Goal: Use online tool/utility: Utilize a website feature to perform a specific function

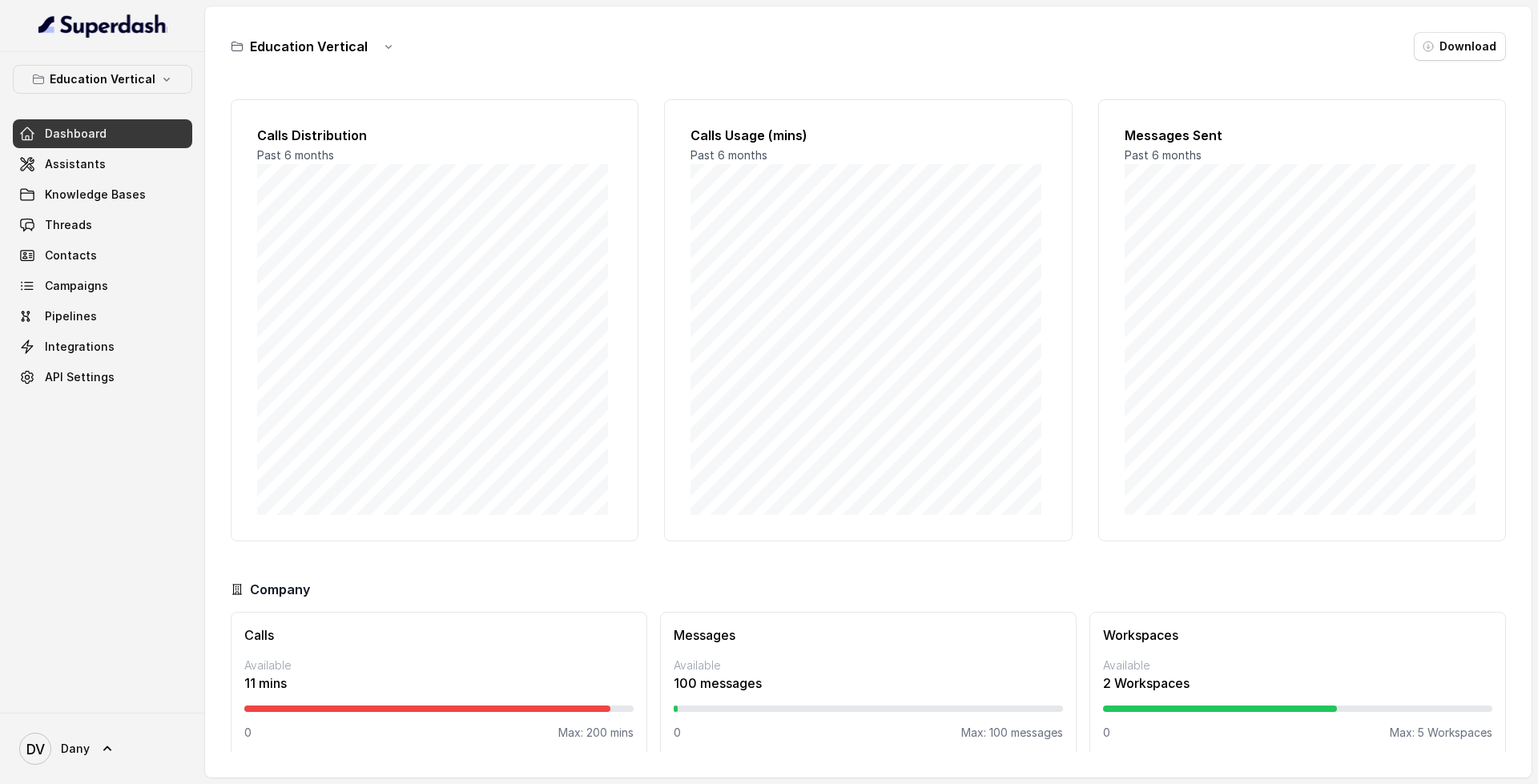
scroll to position [14, 0]
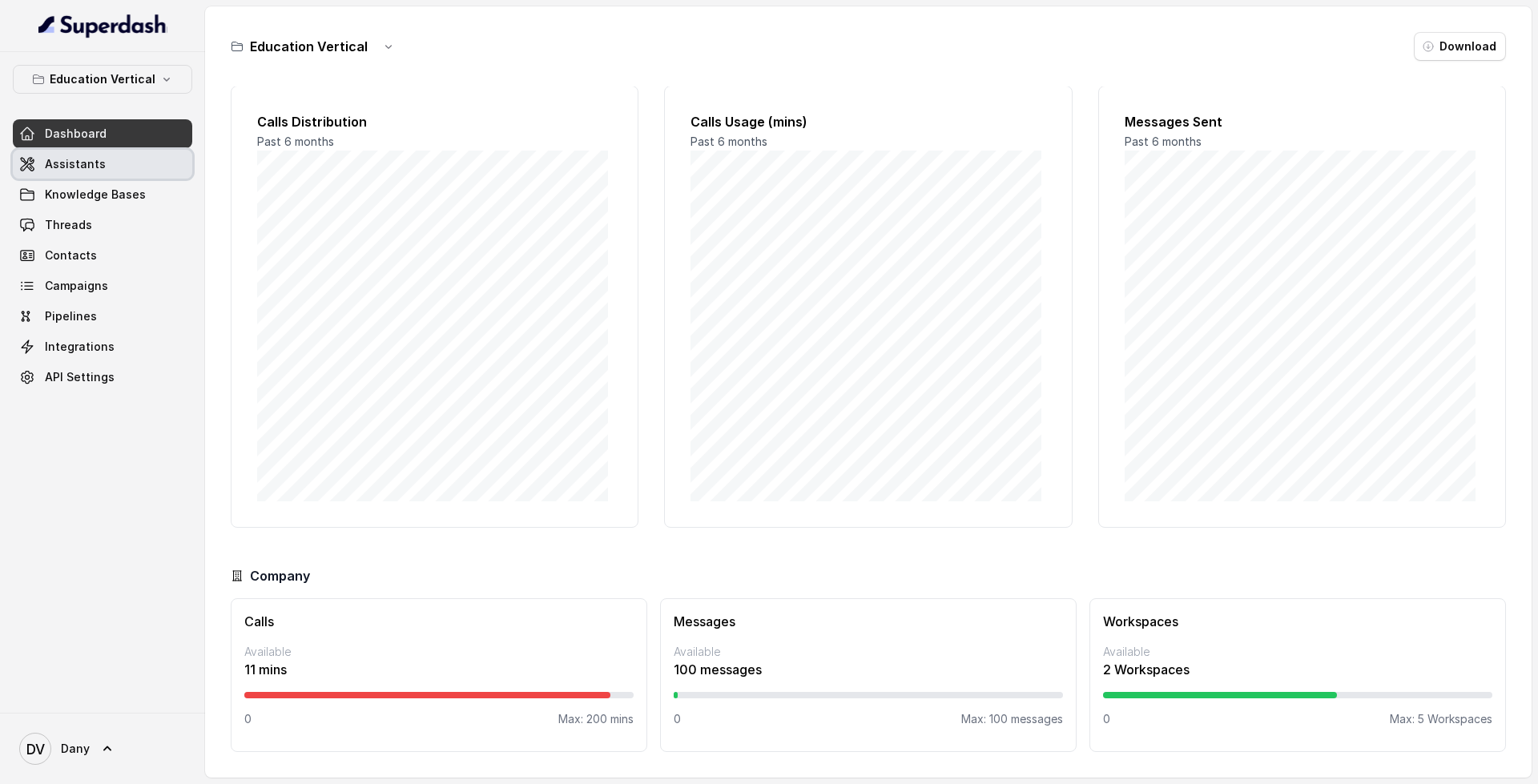
click at [121, 161] on link "Assistants" at bounding box center [103, 163] width 180 height 28
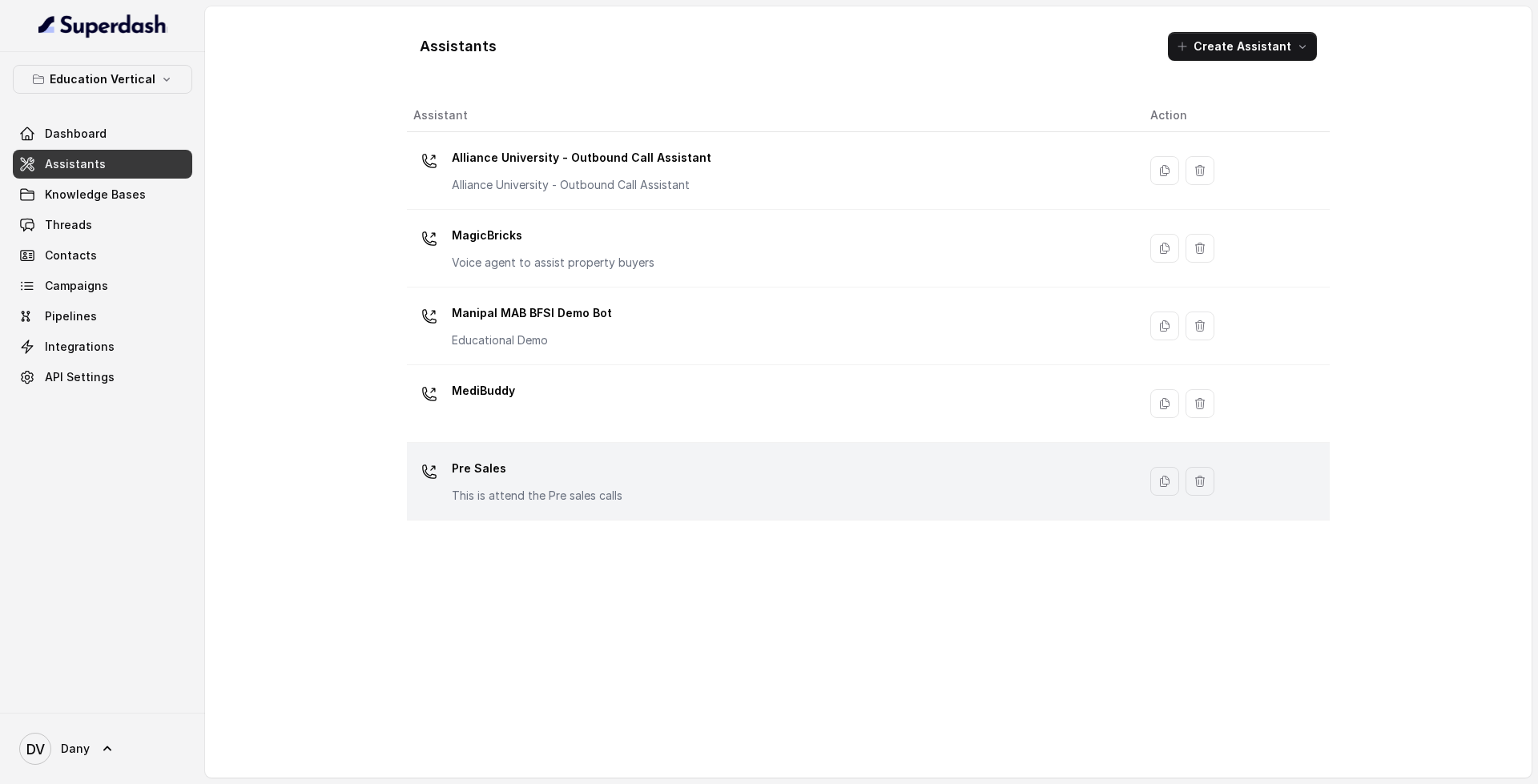
click at [713, 486] on div "Pre Sales This is attend the Pre sales calls" at bounding box center [769, 481] width 711 height 51
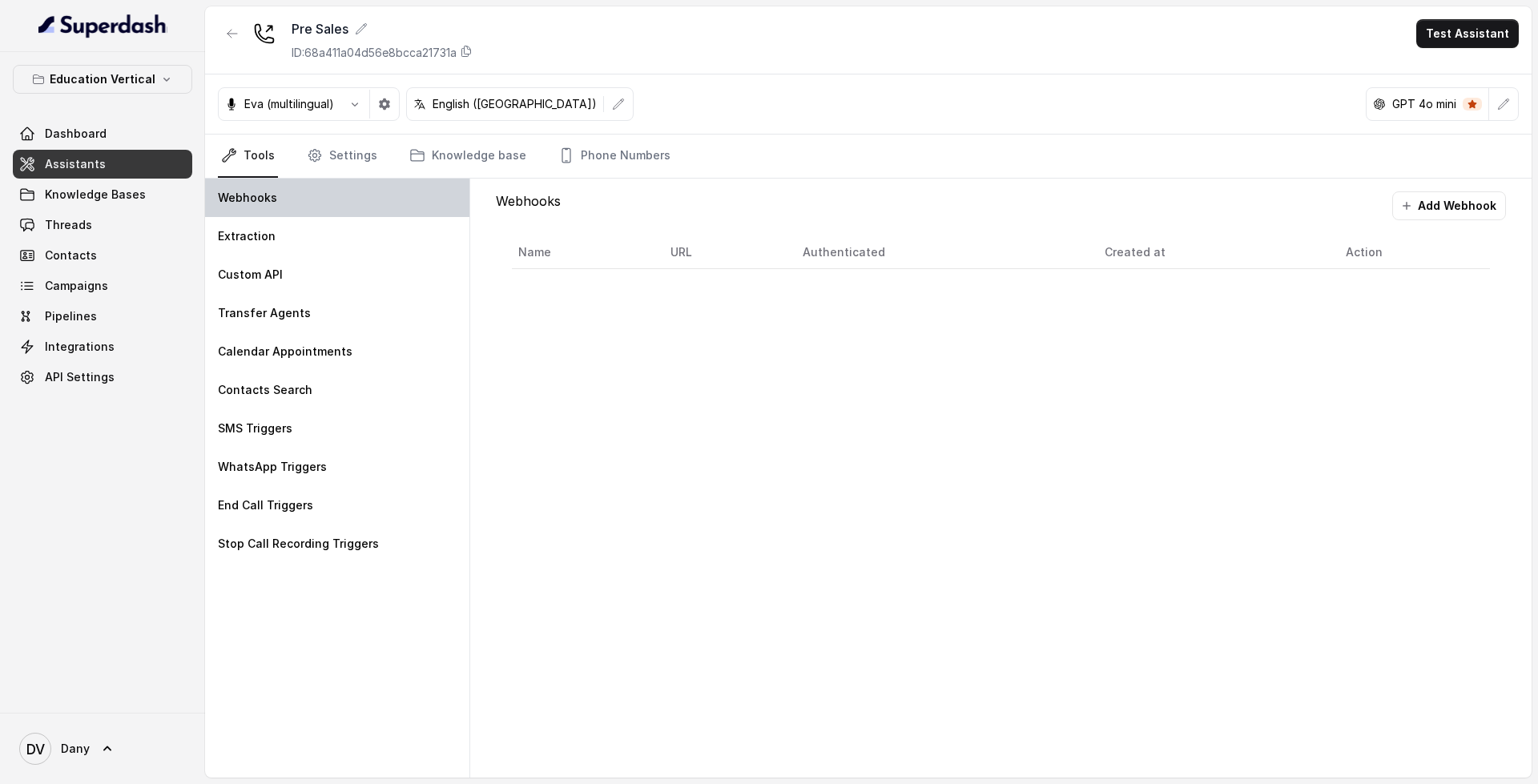
click at [357, 199] on div "Webhooks" at bounding box center [337, 198] width 264 height 39
click at [335, 151] on link "Settings" at bounding box center [342, 156] width 77 height 43
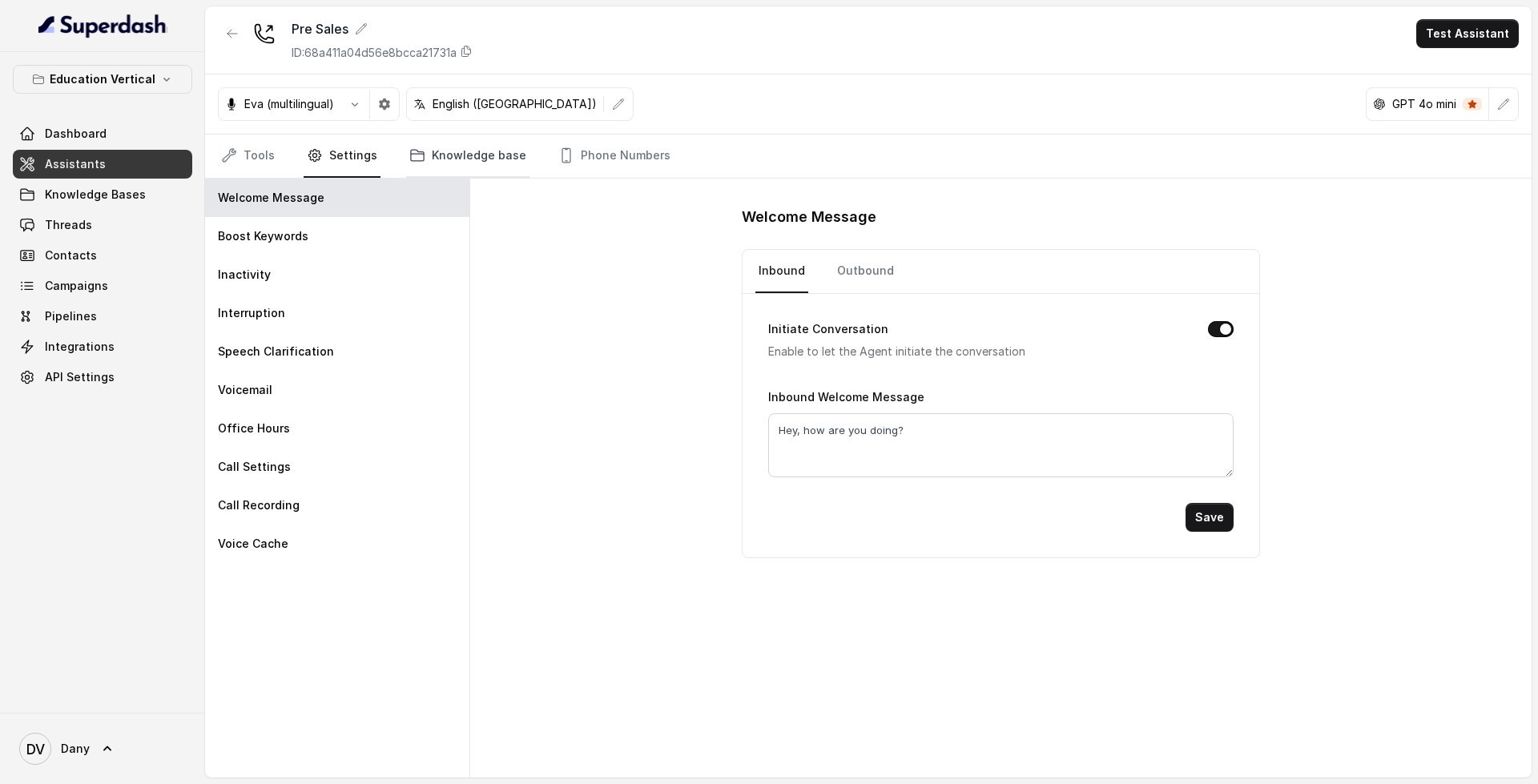
click at [500, 163] on link "Knowledge base" at bounding box center [468, 156] width 123 height 43
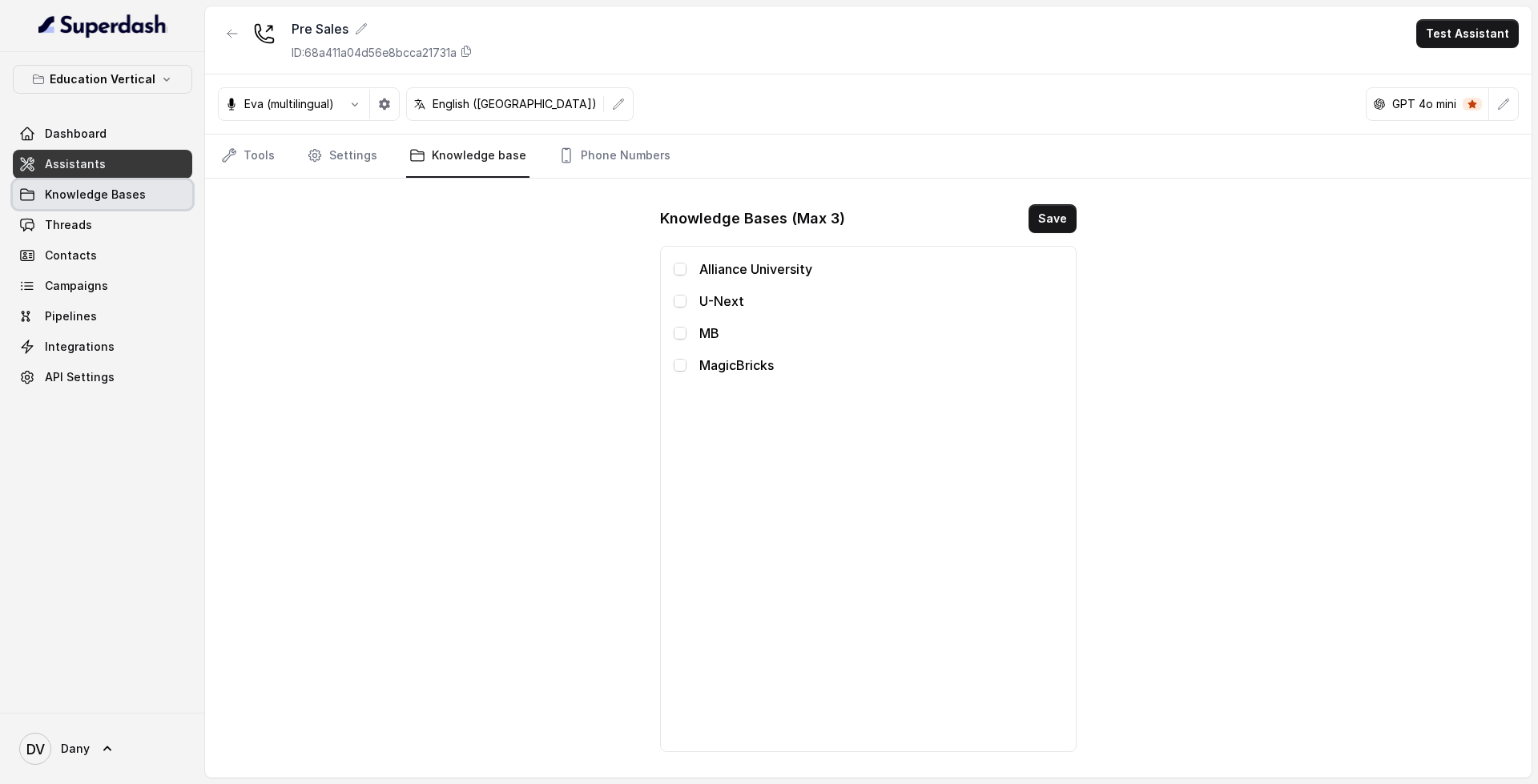
click at [100, 199] on span "Knowledge Bases" at bounding box center [95, 193] width 101 height 16
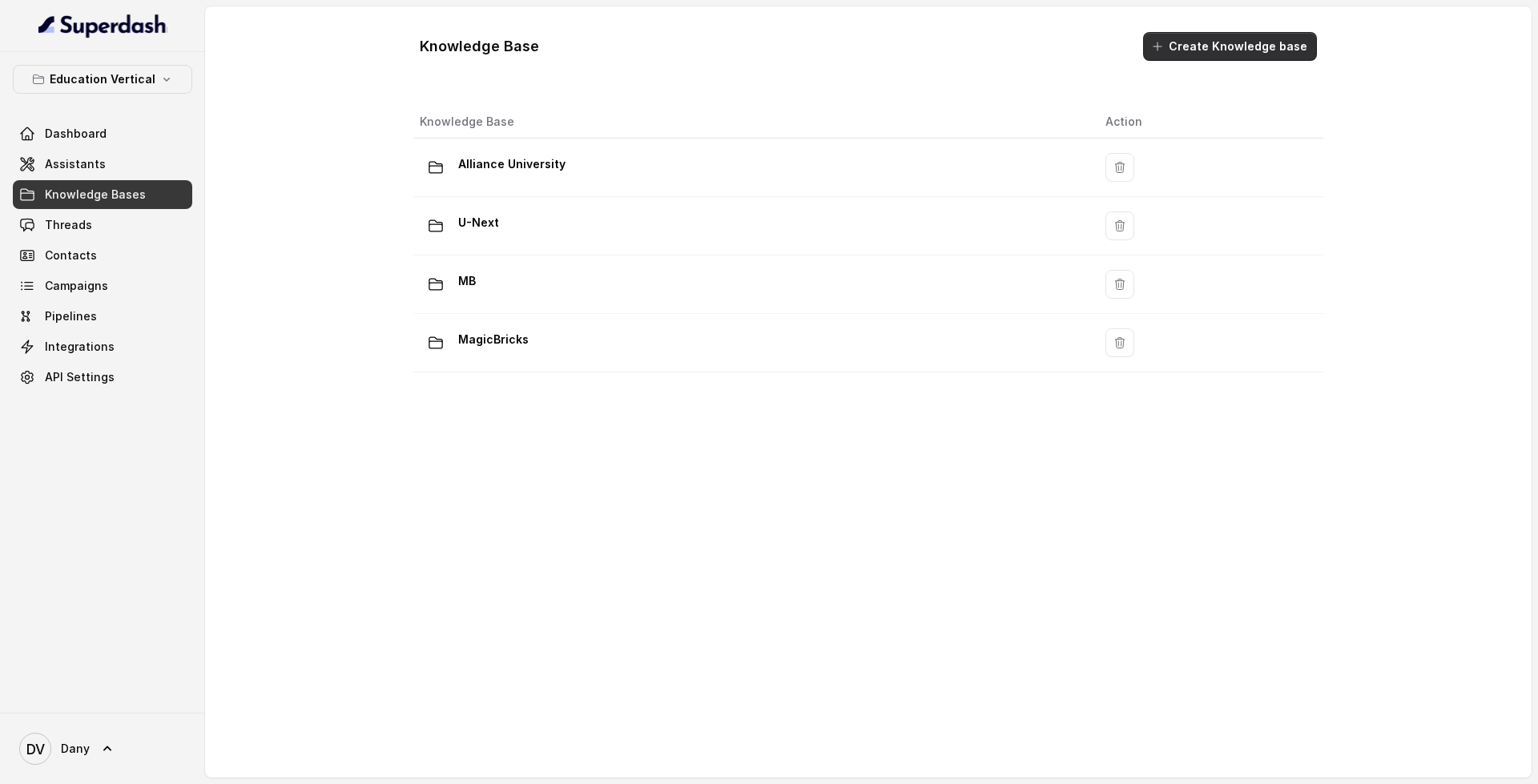
click at [1191, 54] on button "Create Knowledge base" at bounding box center [1229, 46] width 173 height 28
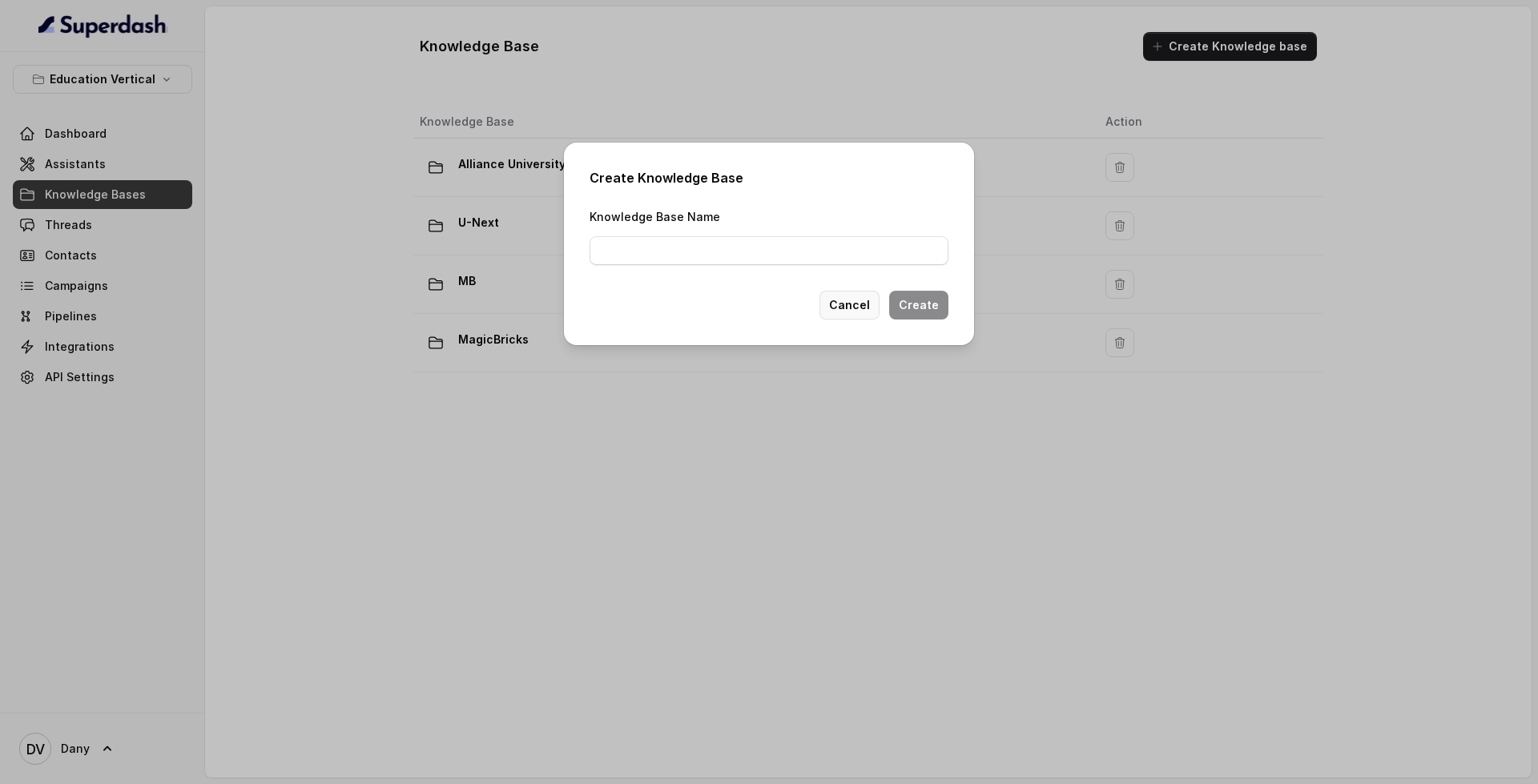
click at [864, 312] on button "Cancel" at bounding box center [848, 304] width 60 height 28
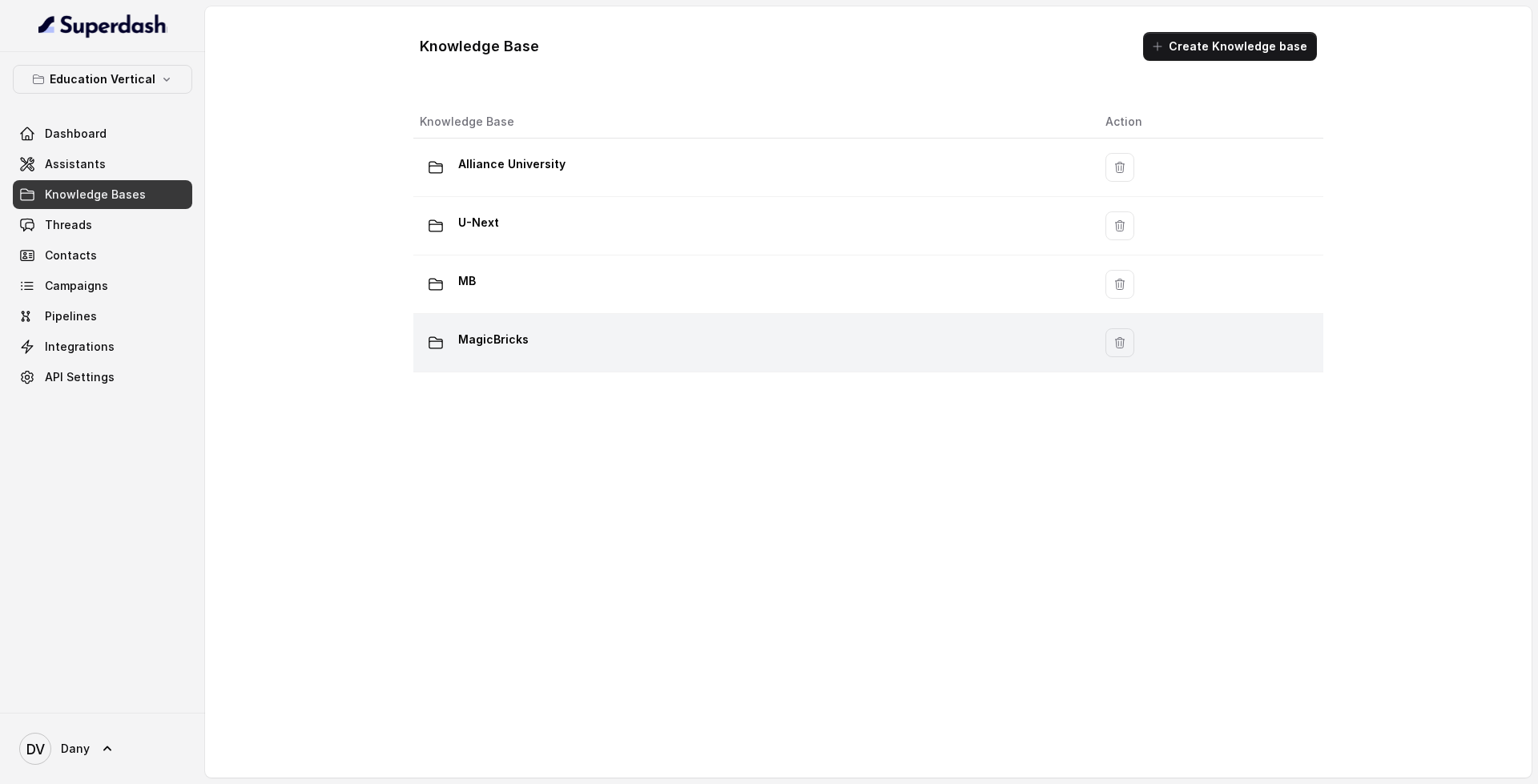
click at [724, 352] on div "MagicBricks" at bounding box center [750, 342] width 660 height 32
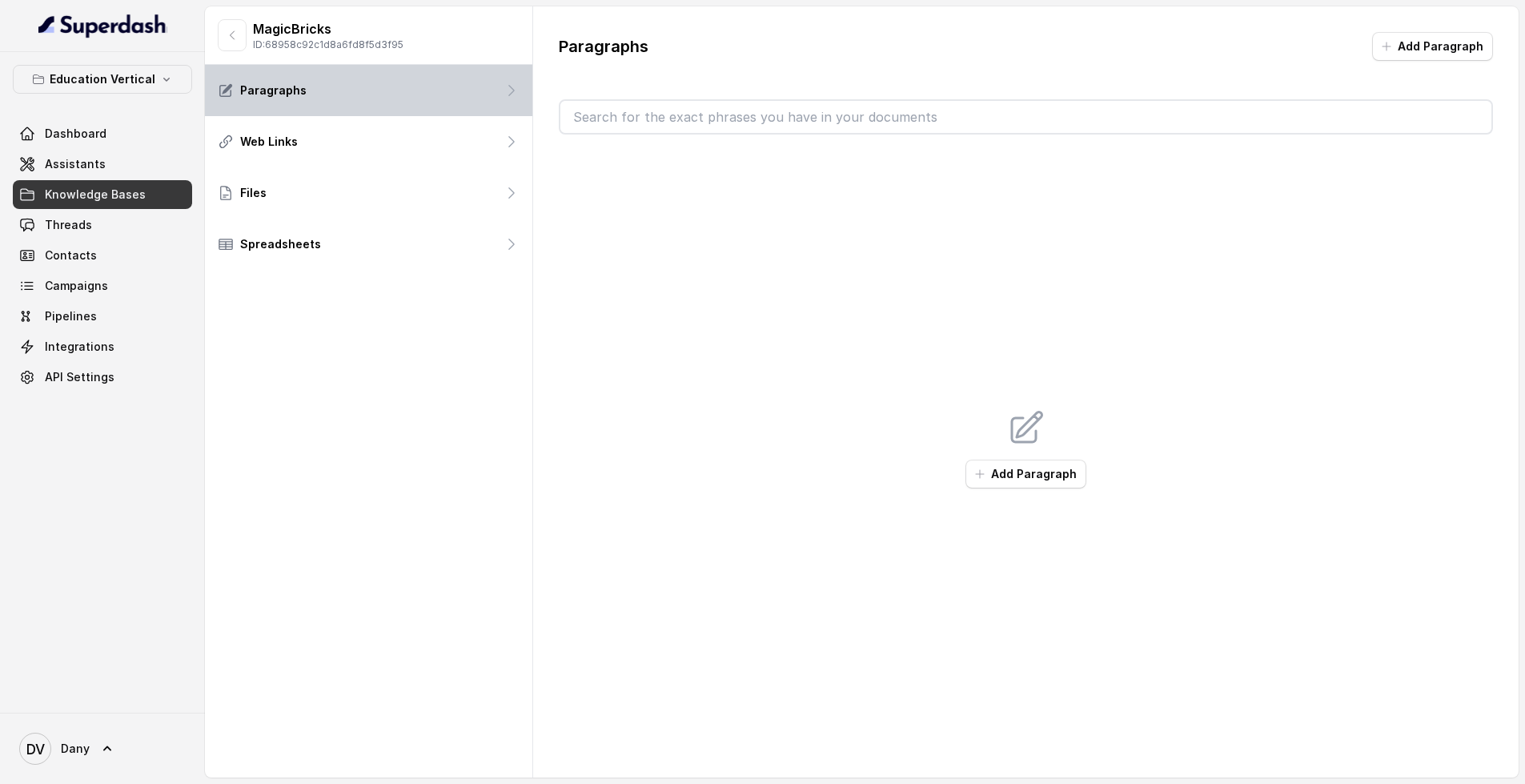
click at [379, 99] on div "Paragraphs" at bounding box center [369, 91] width 327 height 51
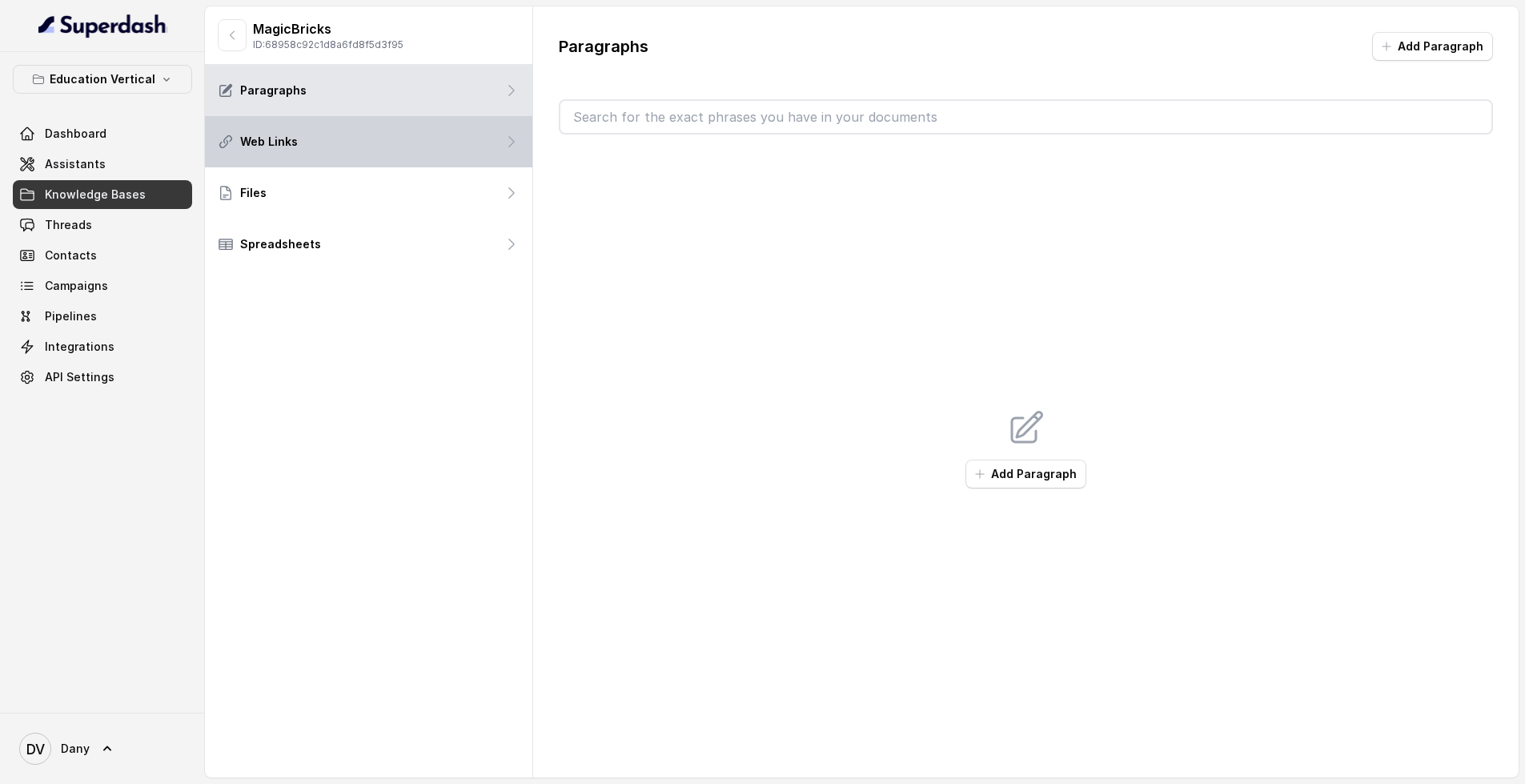
click at [381, 158] on div "Web Links" at bounding box center [369, 142] width 327 height 51
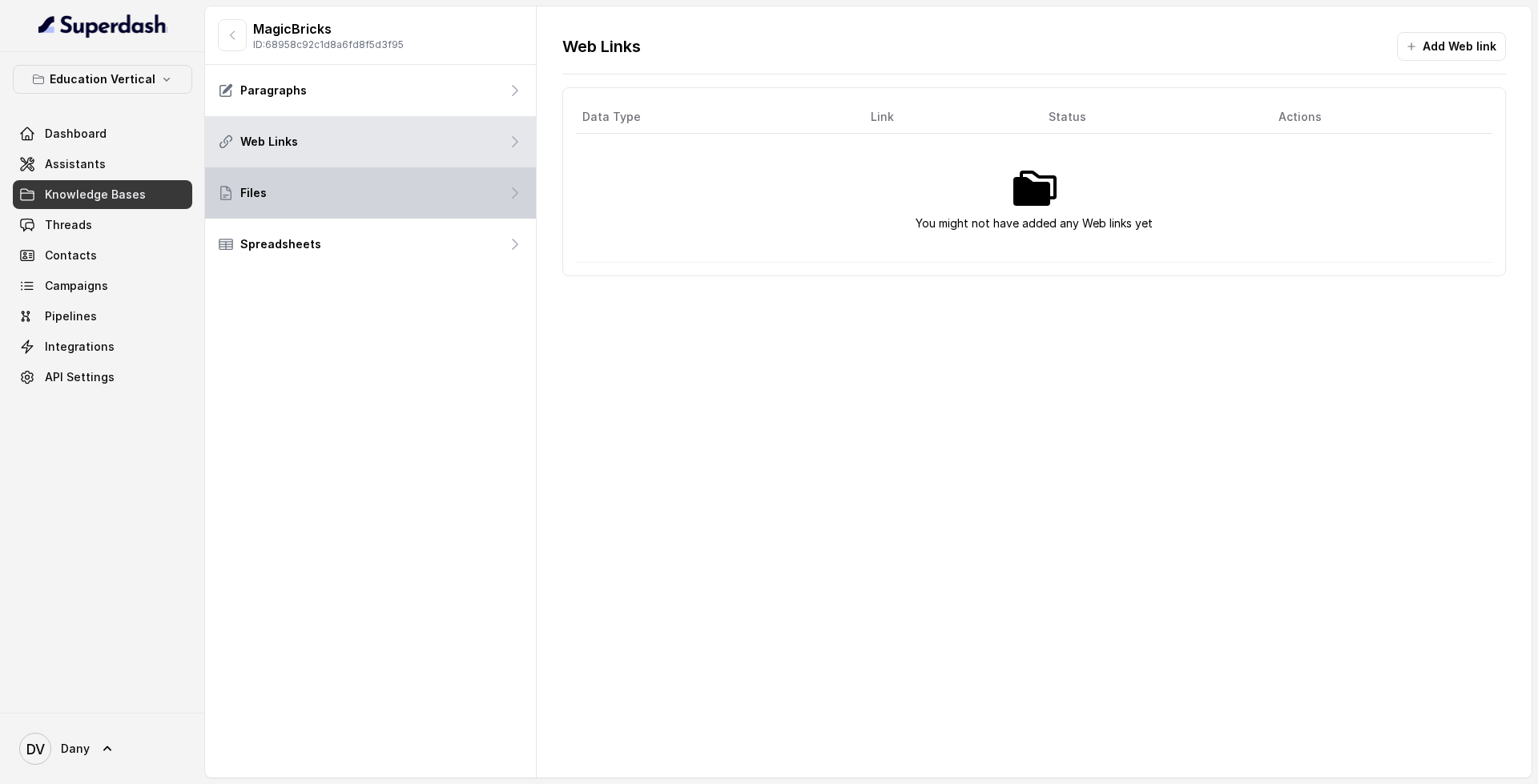
click at [320, 206] on div "Files" at bounding box center [371, 193] width 331 height 51
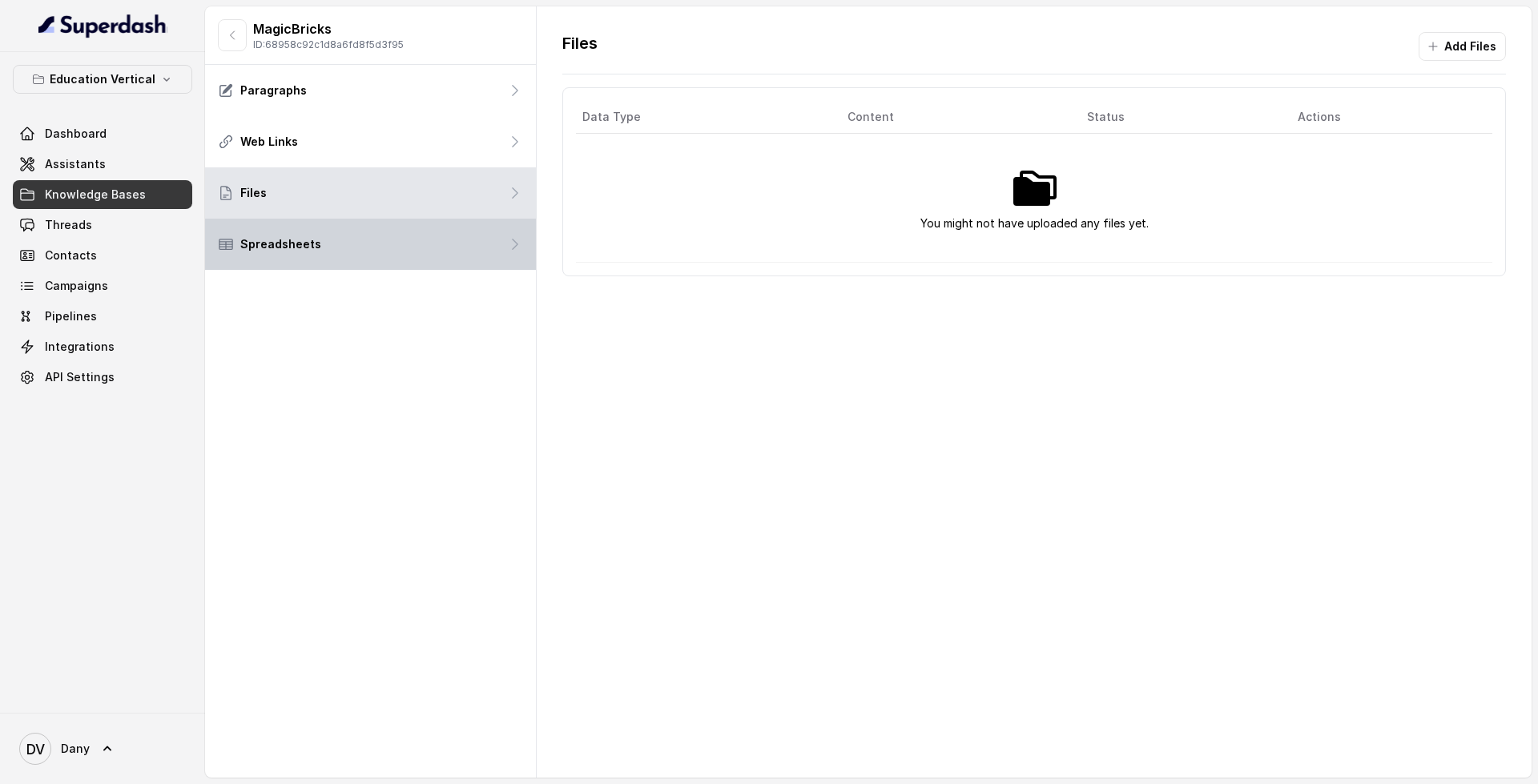
click at [359, 249] on div "Spreadsheets" at bounding box center [371, 244] width 331 height 51
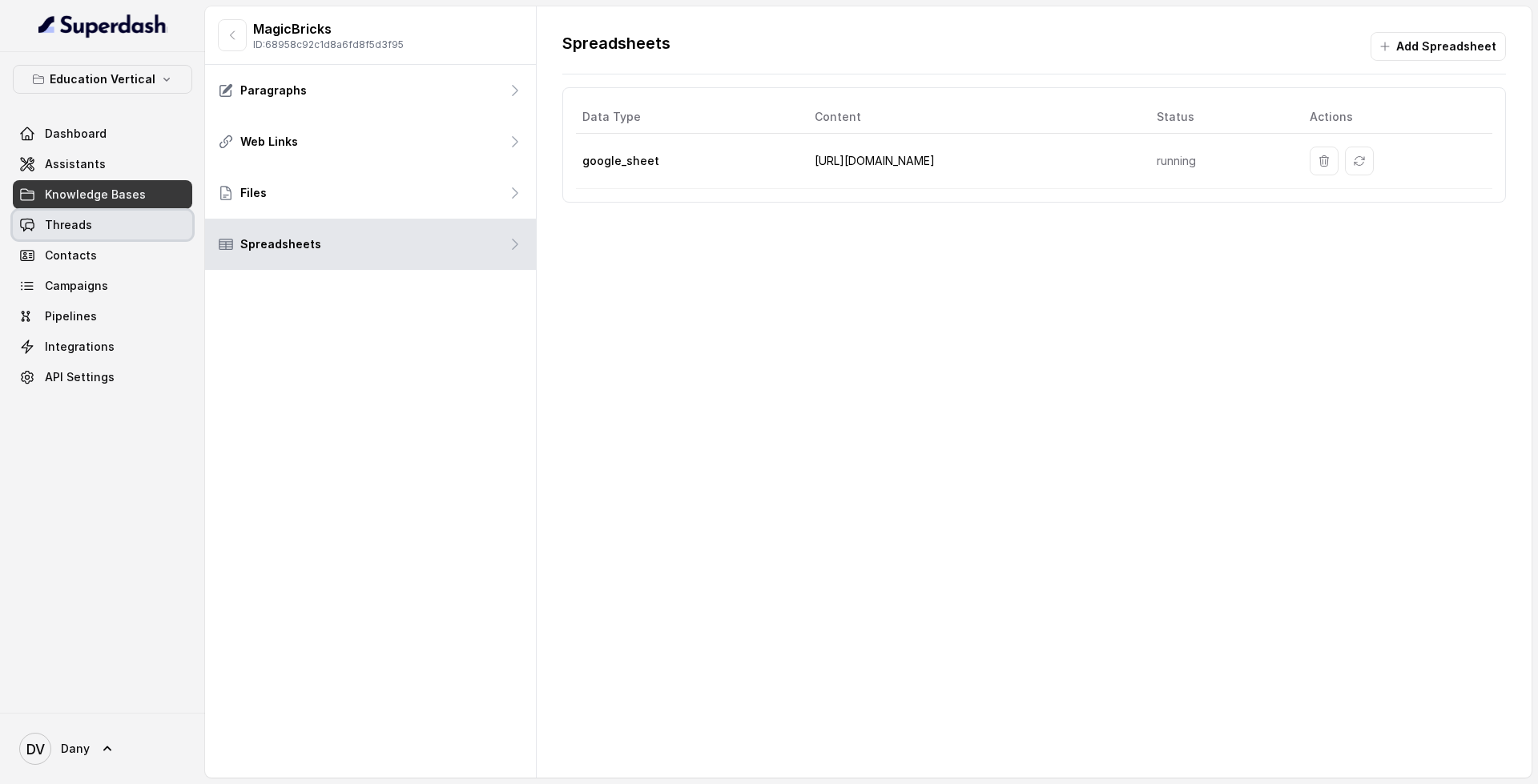
click at [95, 230] on link "Threads" at bounding box center [103, 225] width 180 height 28
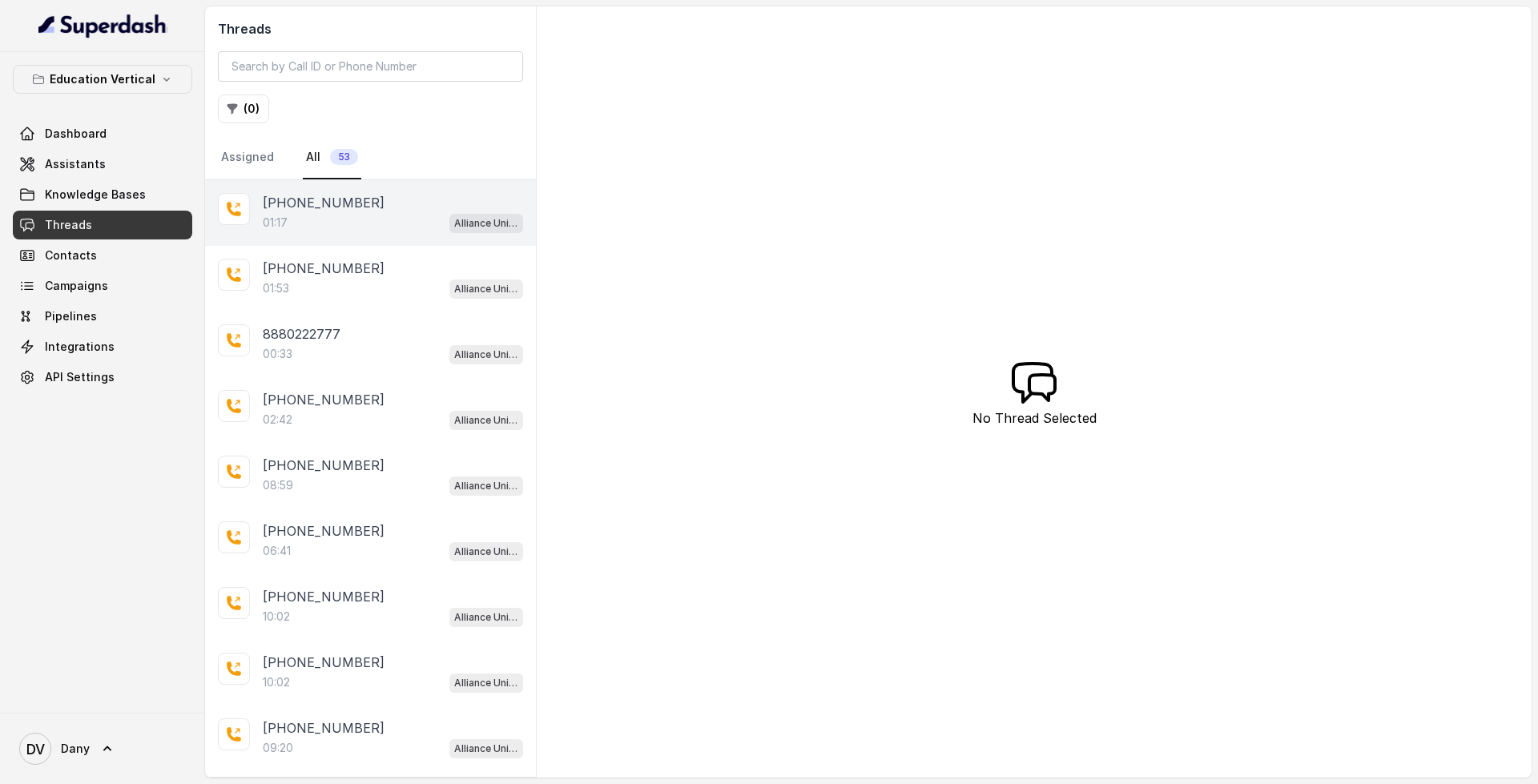
click at [361, 212] on div "01:17 Alliance University - Outbound Call Assistant" at bounding box center [393, 222] width 260 height 21
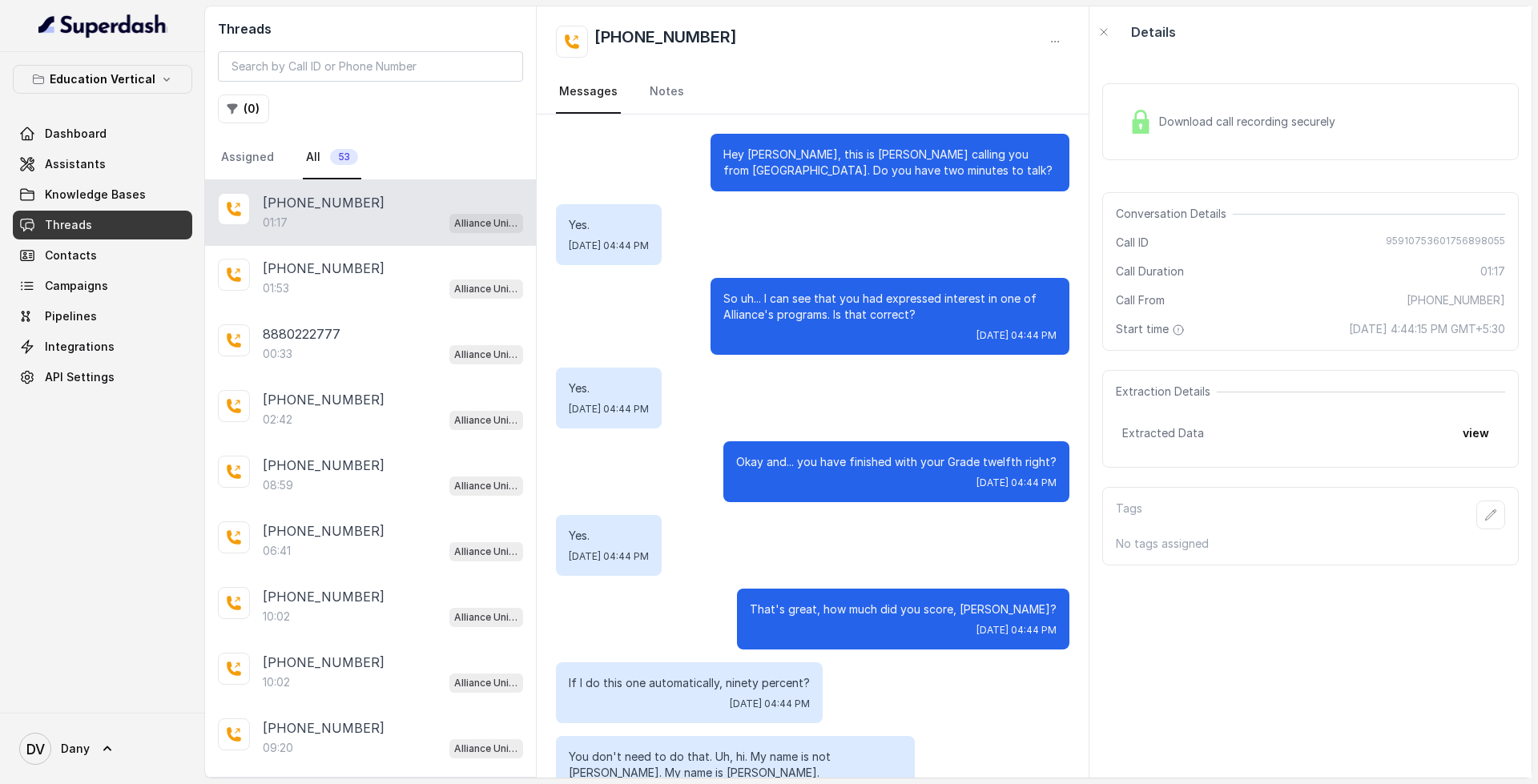
scroll to position [781, 0]
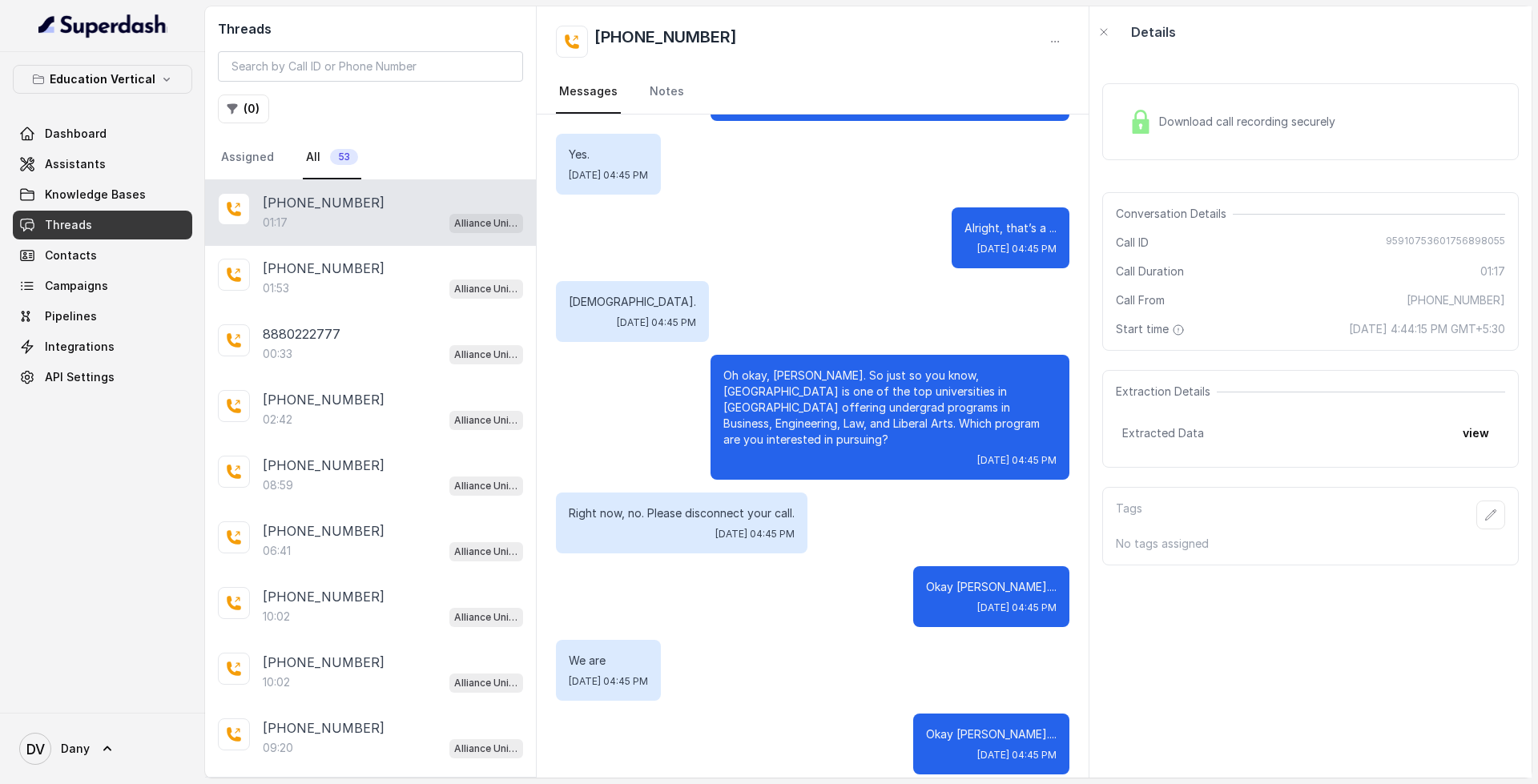
click at [1231, 119] on span "Download call recording securely" at bounding box center [1250, 121] width 183 height 16
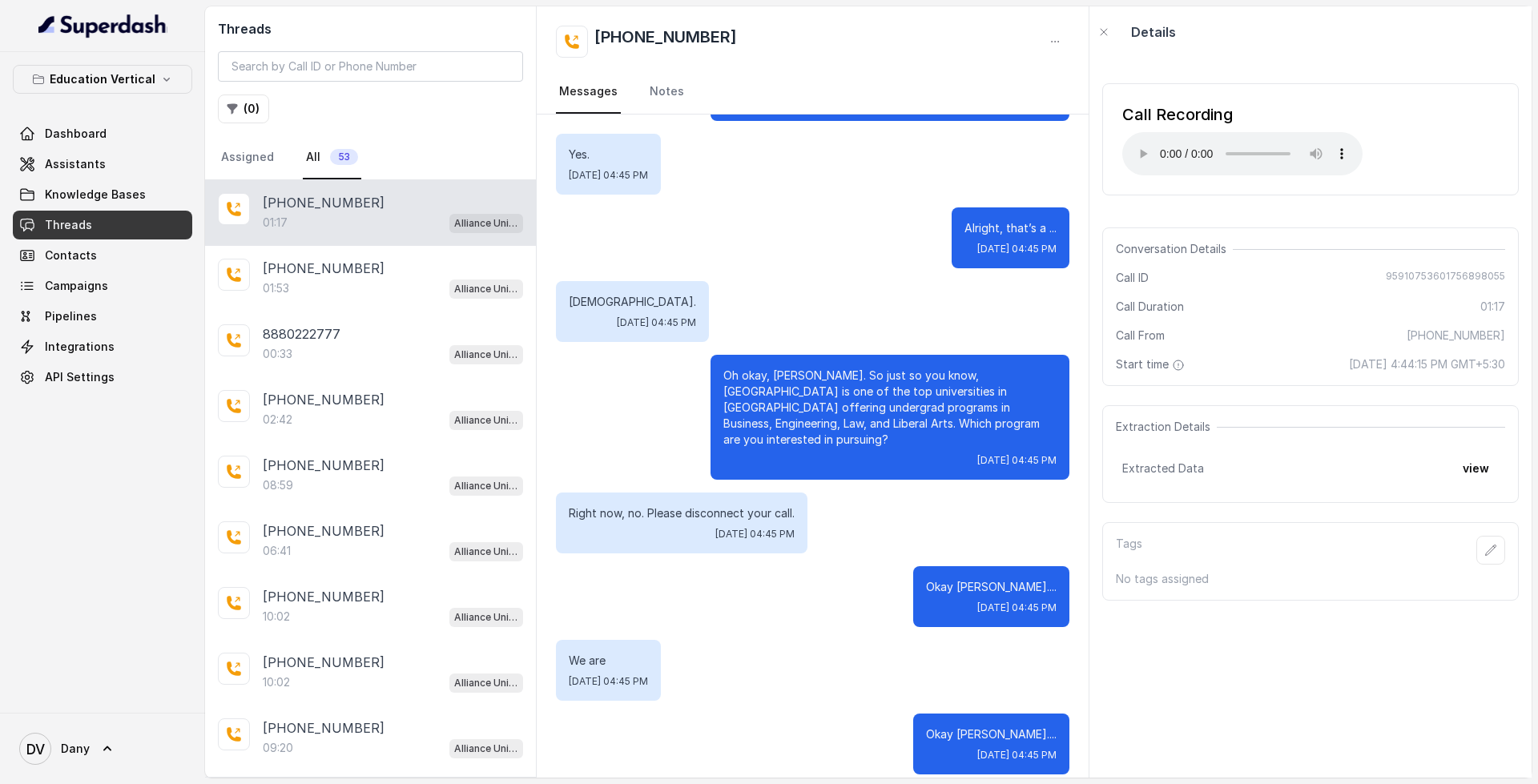
scroll to position [773, 0]
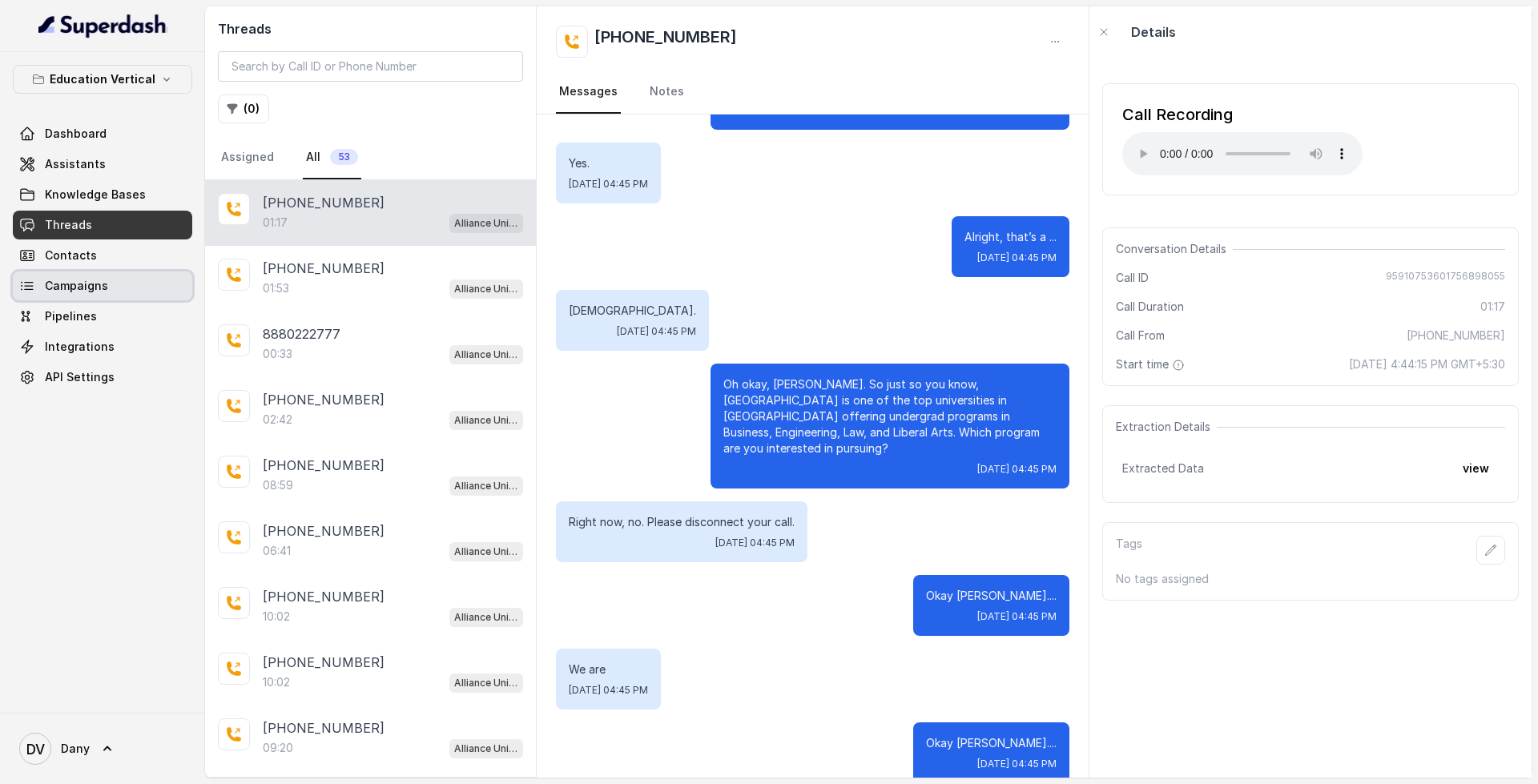
click at [138, 279] on link "Campaigns" at bounding box center [103, 285] width 180 height 28
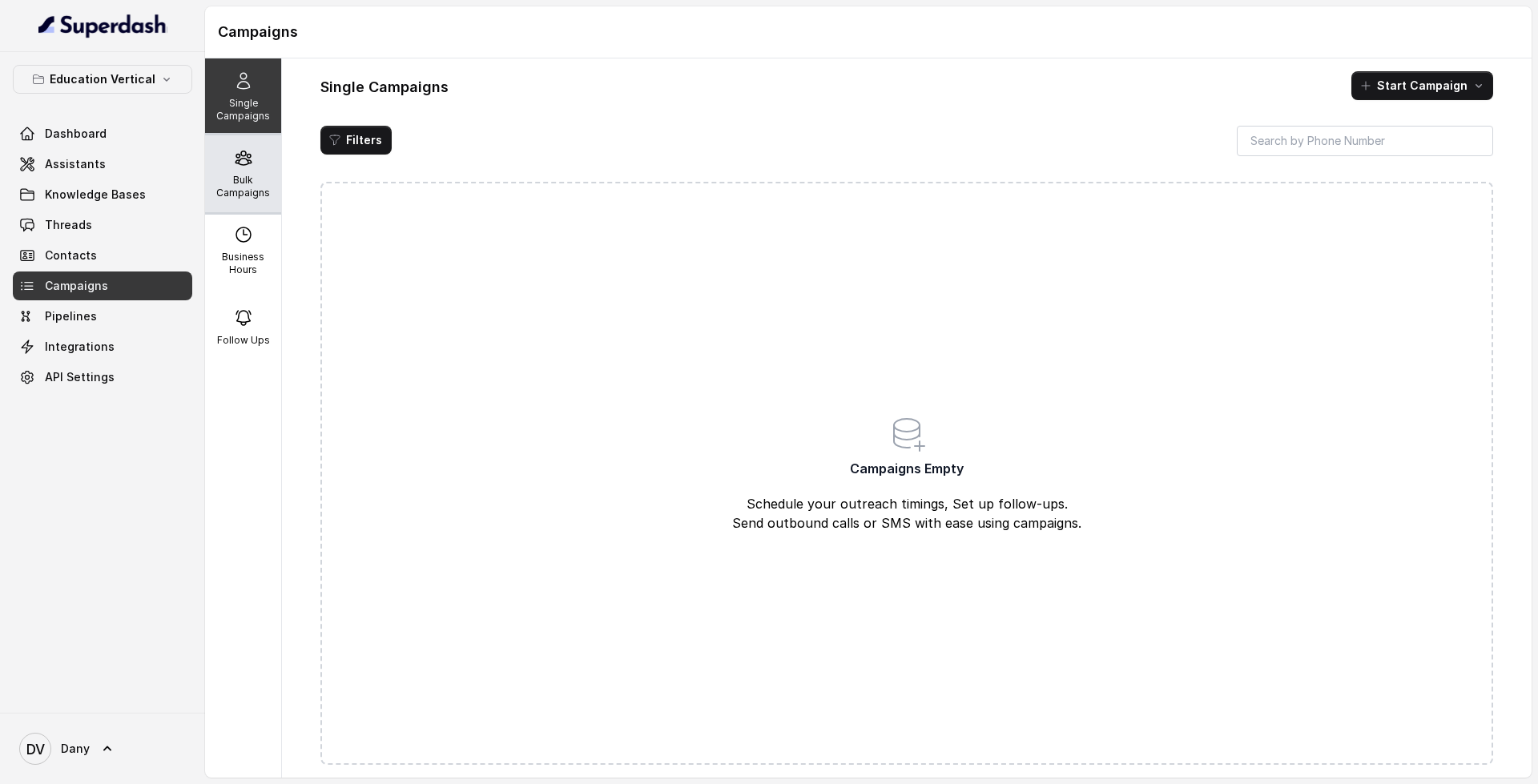
click at [237, 168] on div "Bulk Campaigns" at bounding box center [243, 174] width 76 height 77
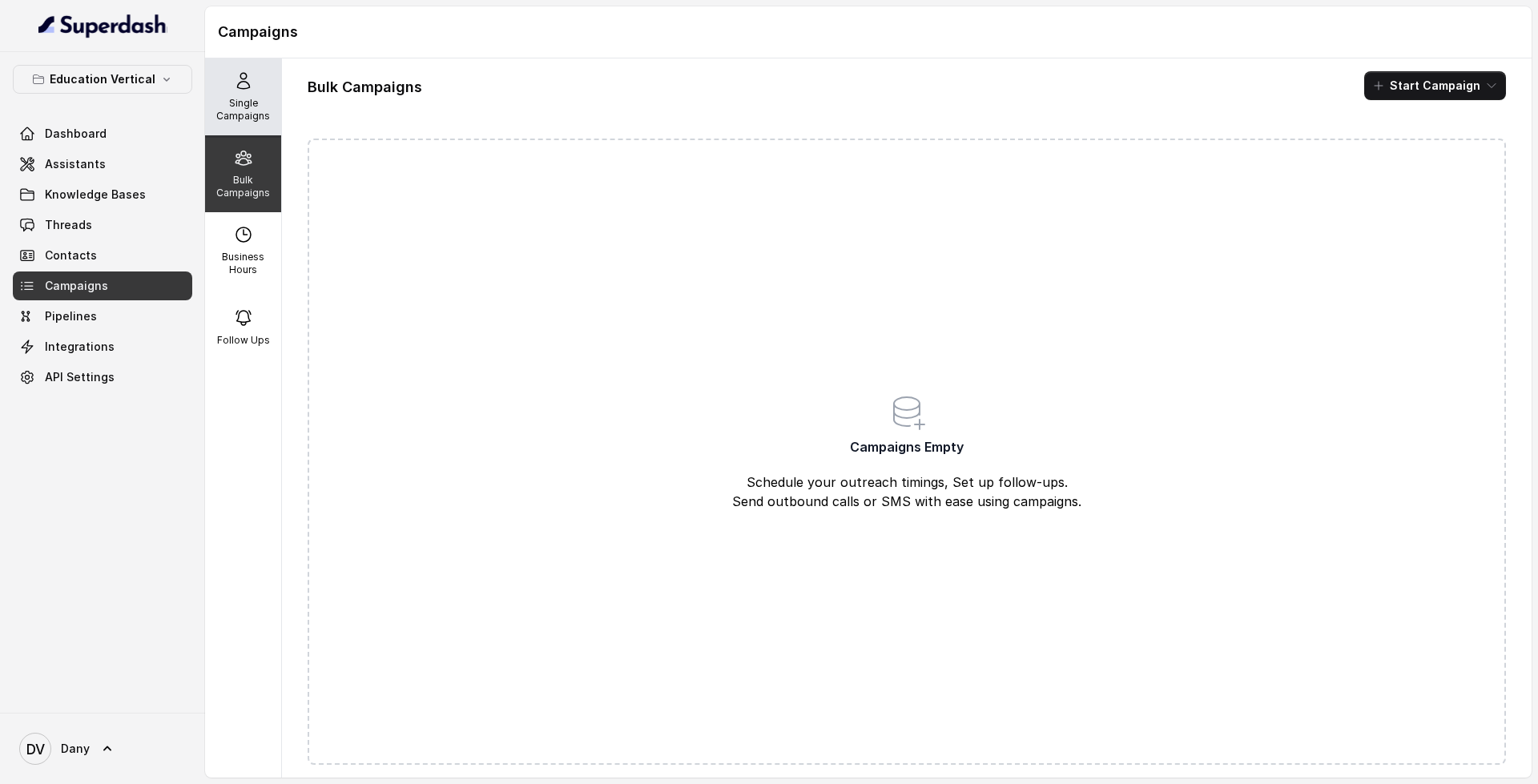
click at [227, 65] on div "Single Campaigns" at bounding box center [243, 97] width 76 height 77
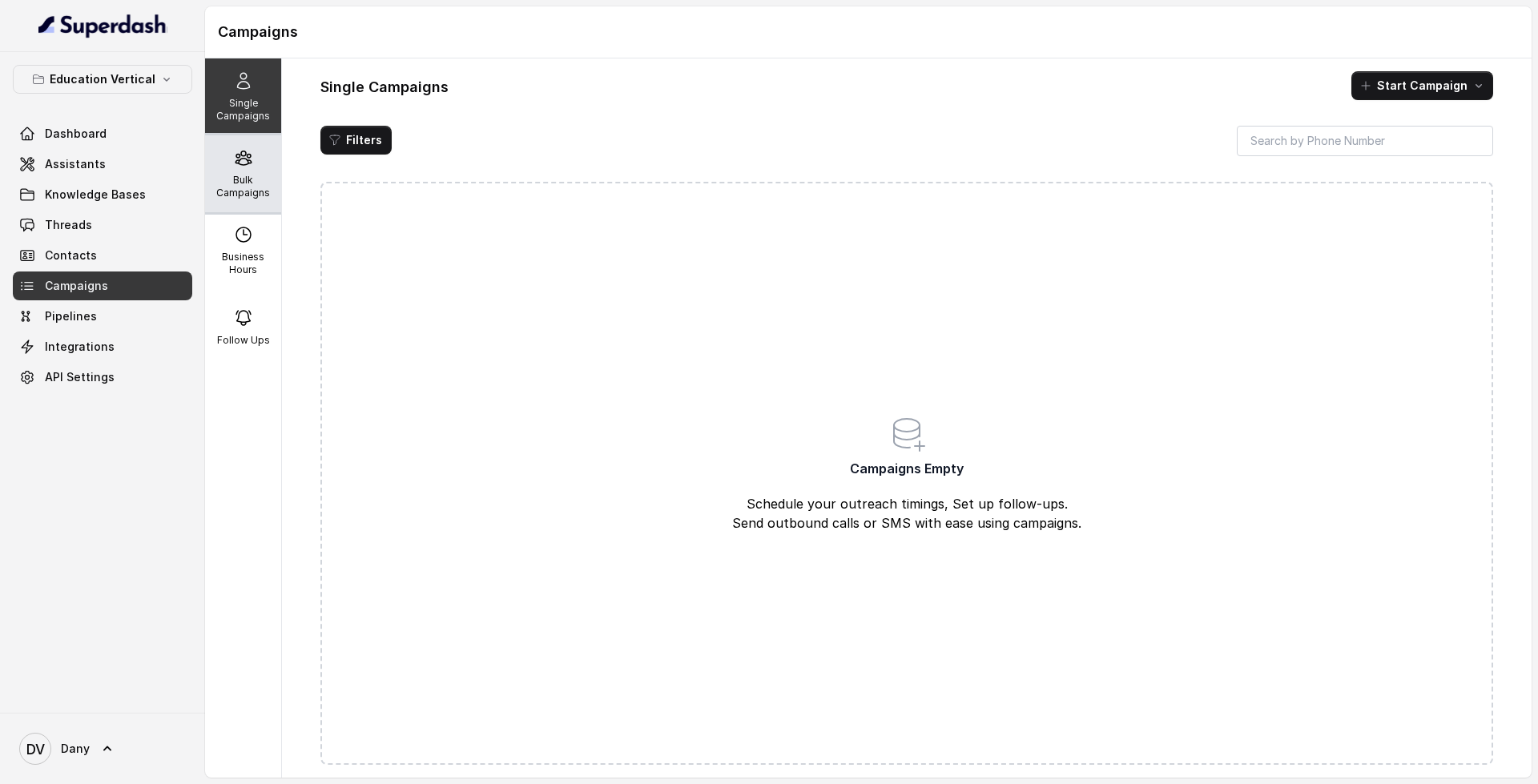
click at [245, 187] on p "Bulk Campaigns" at bounding box center [243, 186] width 63 height 26
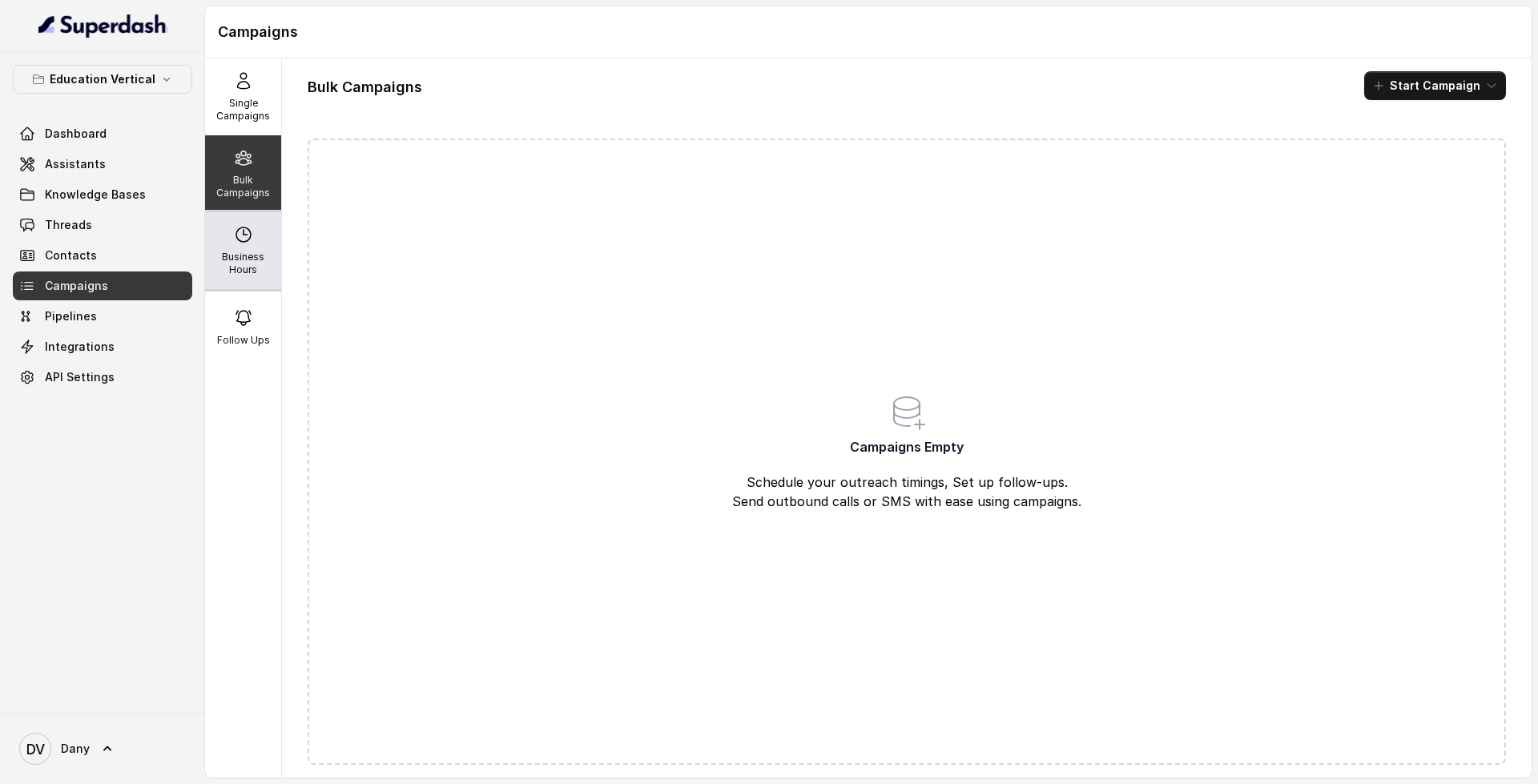
drag, startPoint x: 293, startPoint y: 269, endPoint x: 259, endPoint y: 253, distance: 37.6
click at [259, 253] on div "Single Campaigns Bulk Campaigns Business Hours Follow Ups Bulk Campaigns Start …" at bounding box center [869, 418] width 1326 height 719
click at [259, 253] on p "Business Hours" at bounding box center [243, 263] width 63 height 26
select select "UTC"
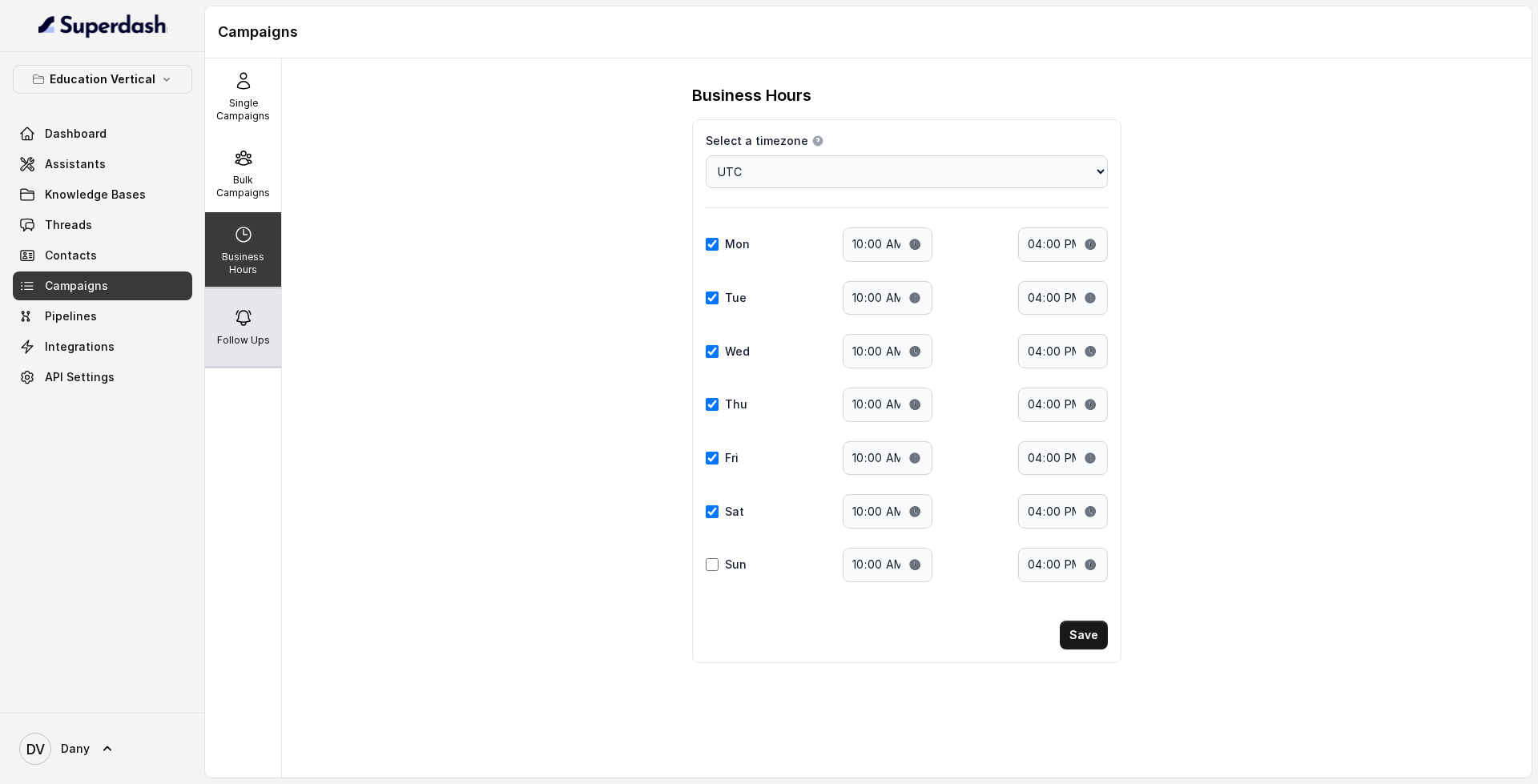
drag, startPoint x: 281, startPoint y: 313, endPoint x: 249, endPoint y: 336, distance: 39.4
click at [249, 336] on div "Single Campaigns Bulk Campaigns Business Hours Follow Ups" at bounding box center [244, 418] width 77 height 719
click at [249, 336] on p "Follow Ups" at bounding box center [244, 340] width 53 height 13
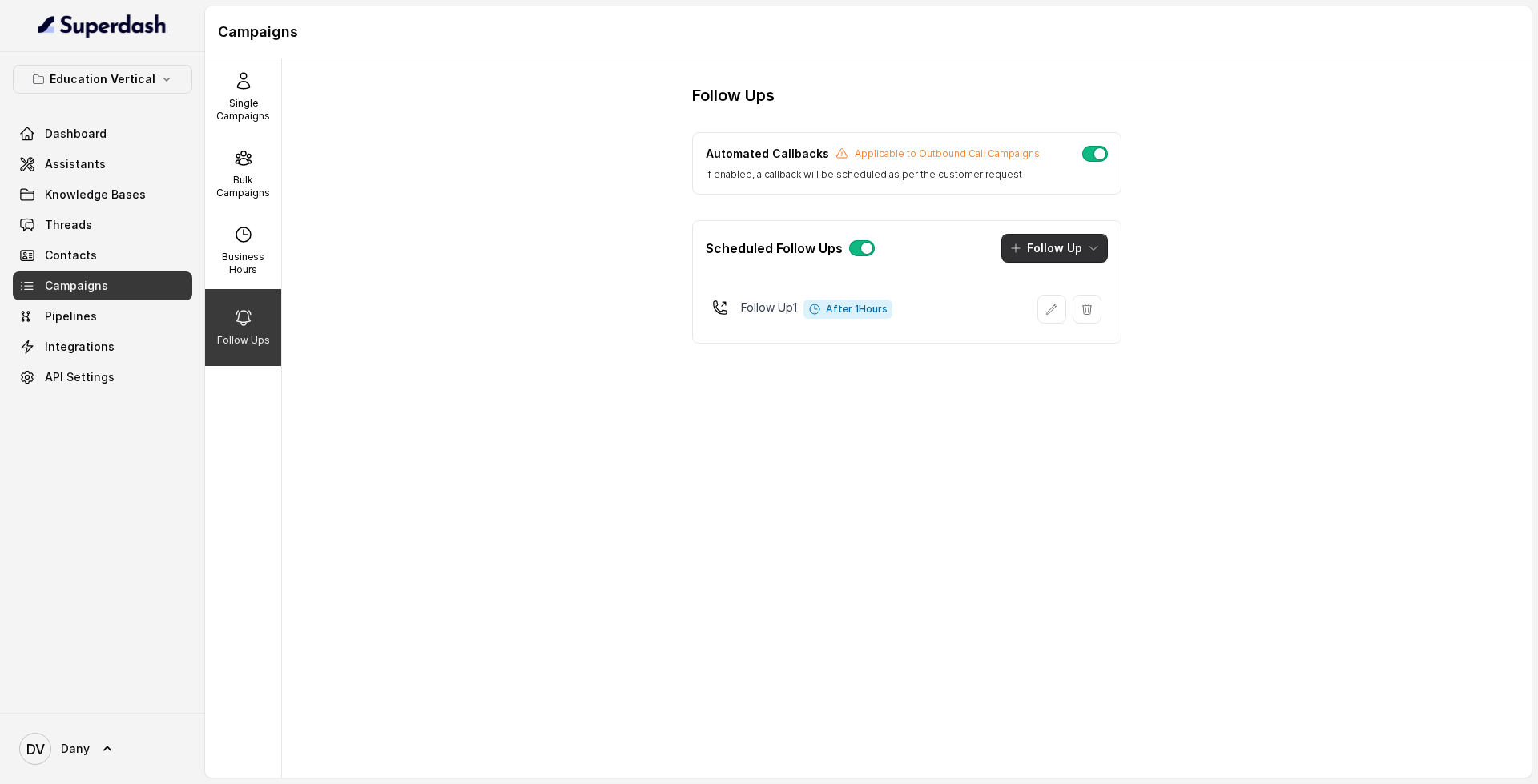
drag, startPoint x: 1040, startPoint y: 315, endPoint x: 1082, endPoint y: 252, distance: 75.7
click at [1082, 252] on div "Scheduled Follow Ups Follow Up Follow Up 1 After 1 Hours" at bounding box center [906, 282] width 429 height 123
click at [1082, 252] on button "Follow Up" at bounding box center [1055, 248] width 106 height 28
click at [1067, 328] on button "Call" at bounding box center [1057, 317] width 123 height 26
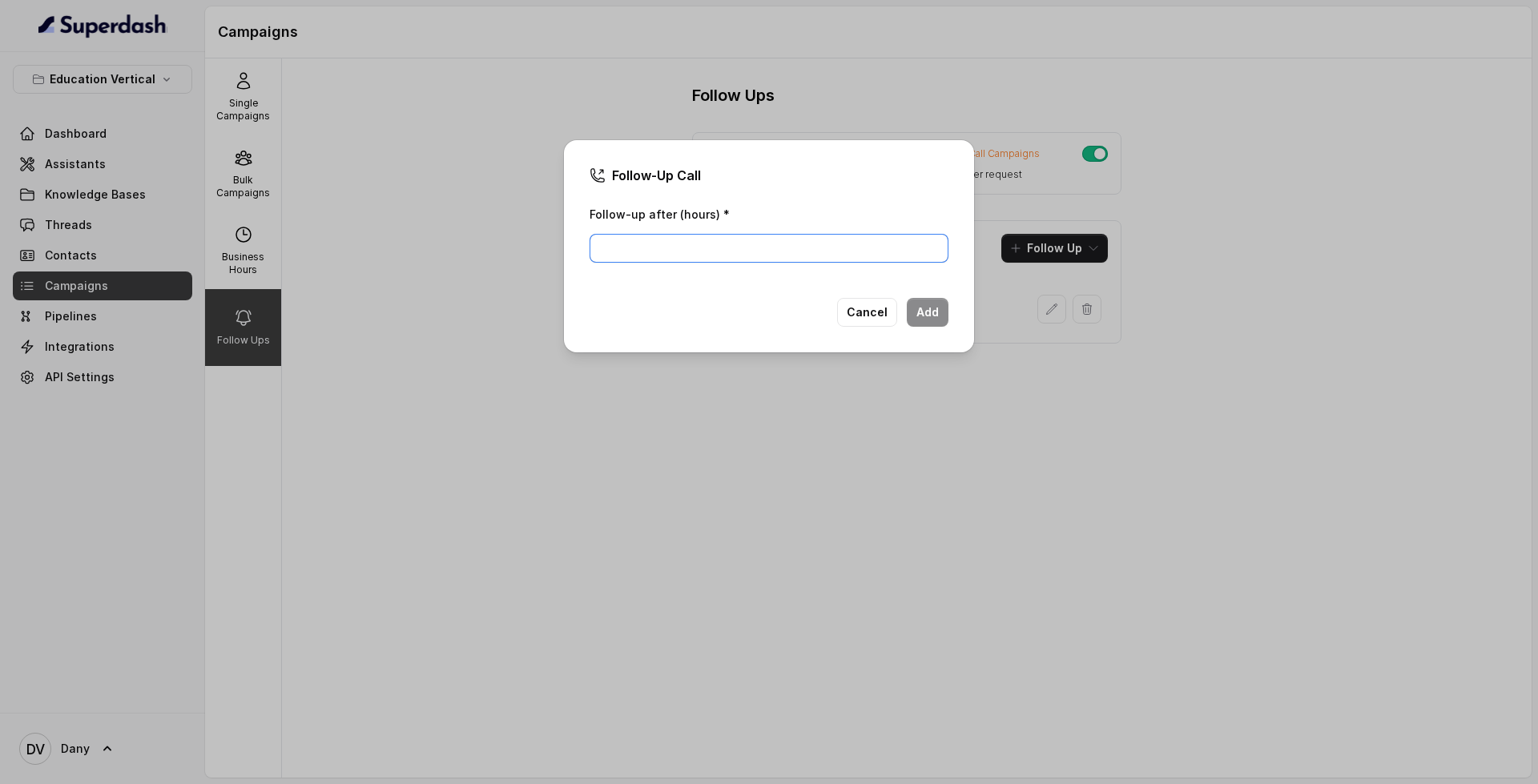
click at [777, 245] on input "Follow-up after (hours) *" at bounding box center [769, 248] width 359 height 28
click at [890, 315] on button "Cancel" at bounding box center [867, 312] width 60 height 28
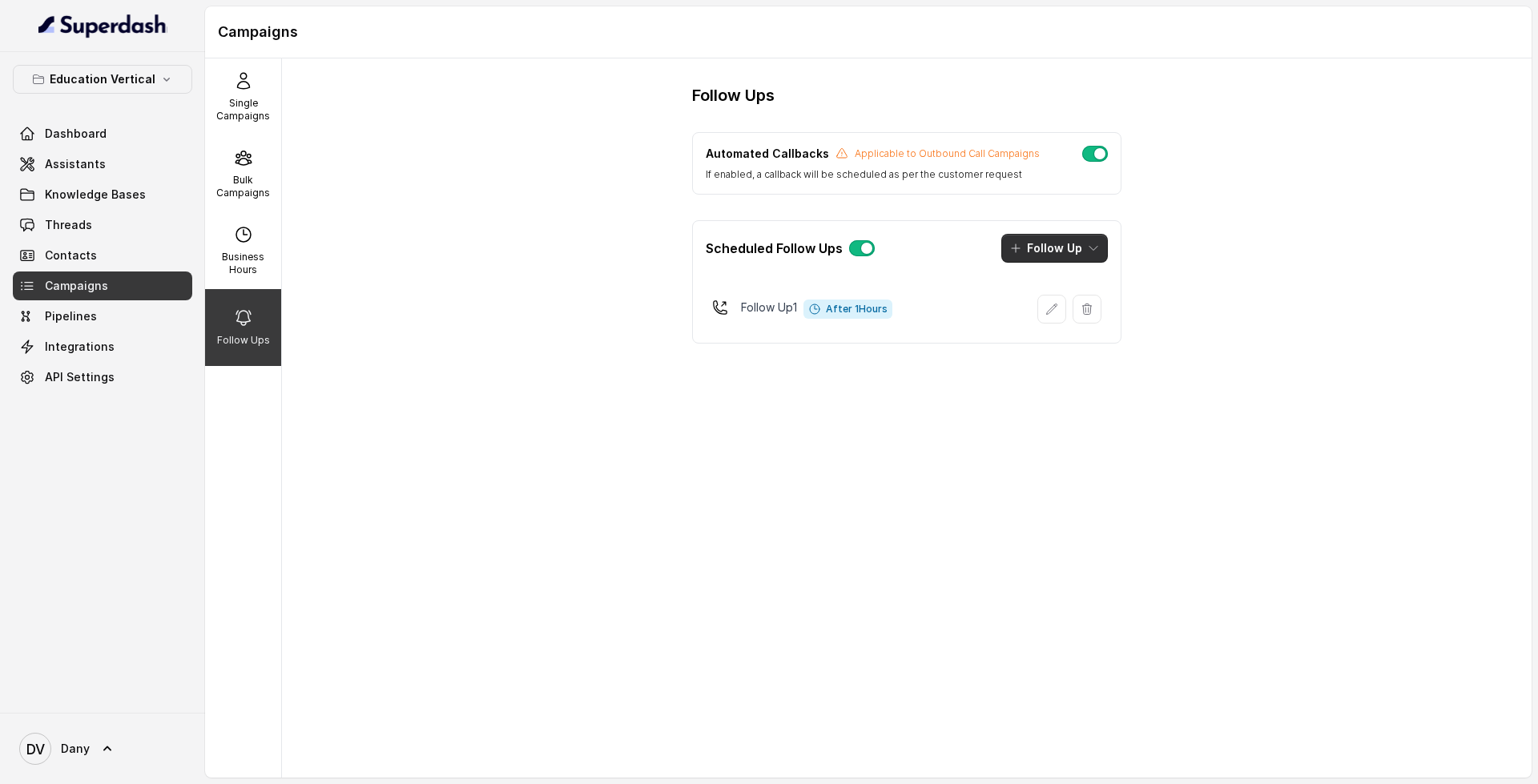
click at [1069, 236] on button "Follow Up" at bounding box center [1055, 248] width 106 height 28
click at [120, 332] on main "Campaigns Single Campaigns Bulk Campaigns Business Hours Follow Ups Follow Ups …" at bounding box center [769, 392] width 1538 height 784
click at [136, 319] on link "Pipelines" at bounding box center [103, 315] width 180 height 28
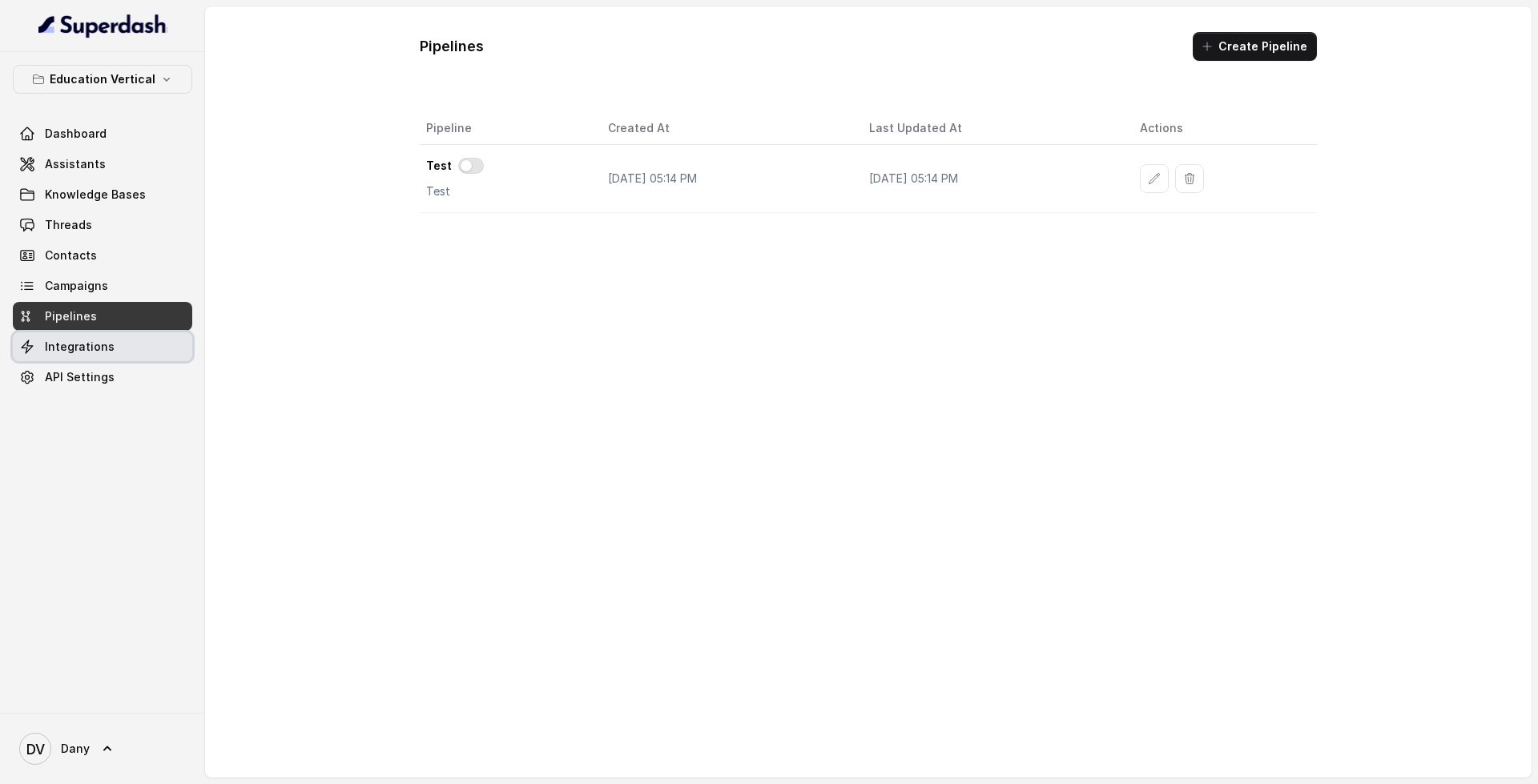
click at [134, 349] on link "Integrations" at bounding box center [103, 346] width 180 height 28
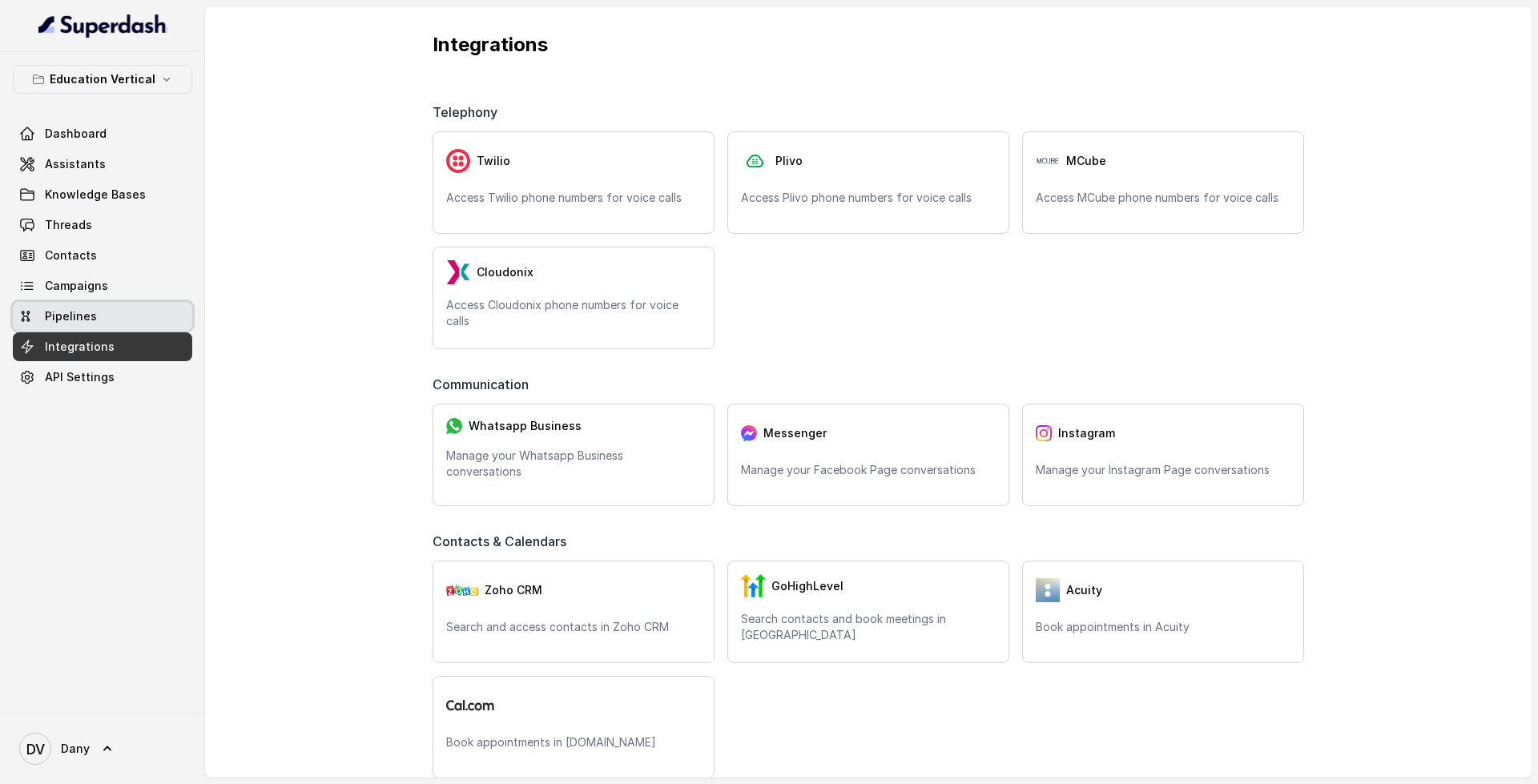
click at [142, 325] on link "Pipelines" at bounding box center [103, 315] width 180 height 28
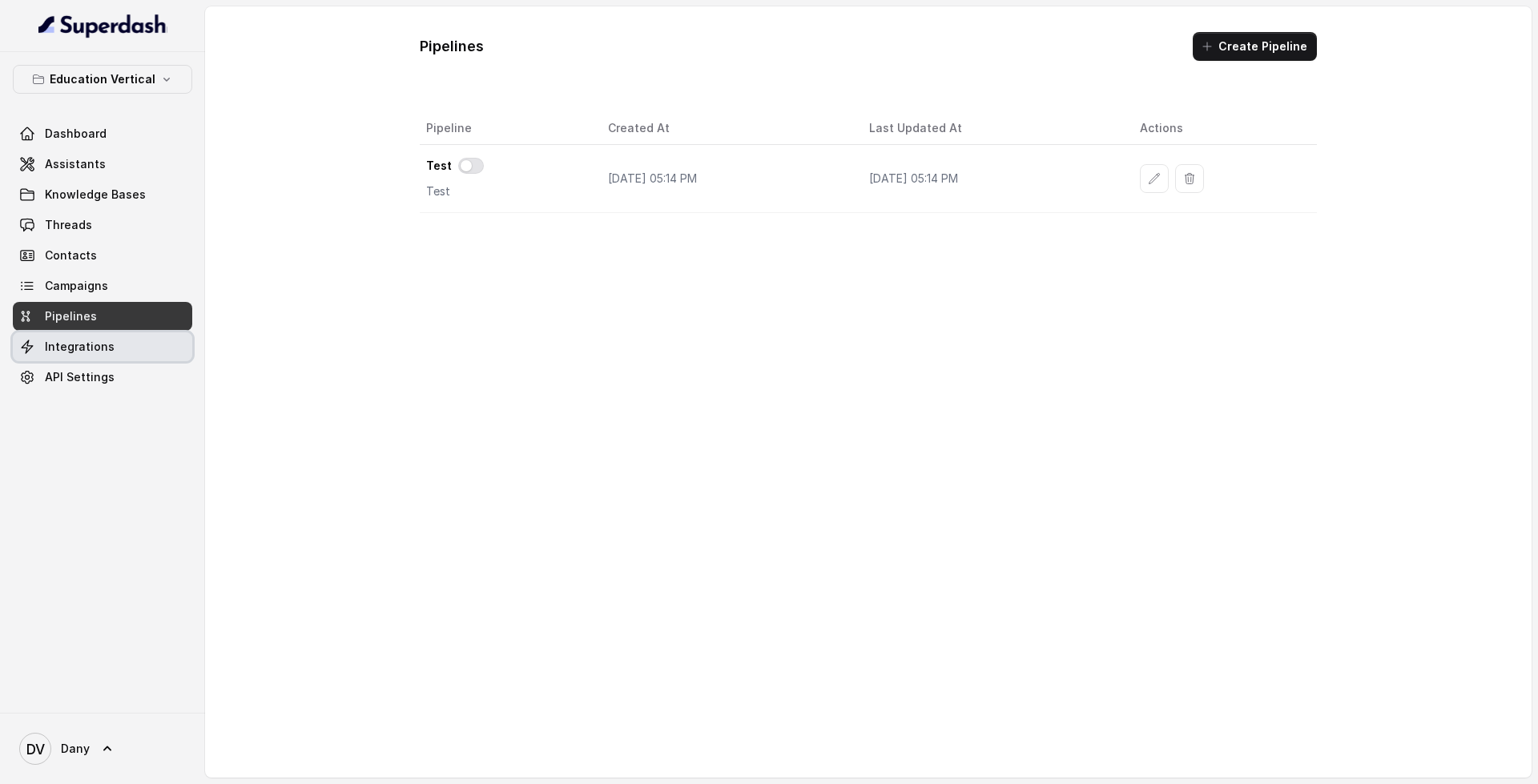
click at [94, 341] on span "Integrations" at bounding box center [80, 346] width 70 height 16
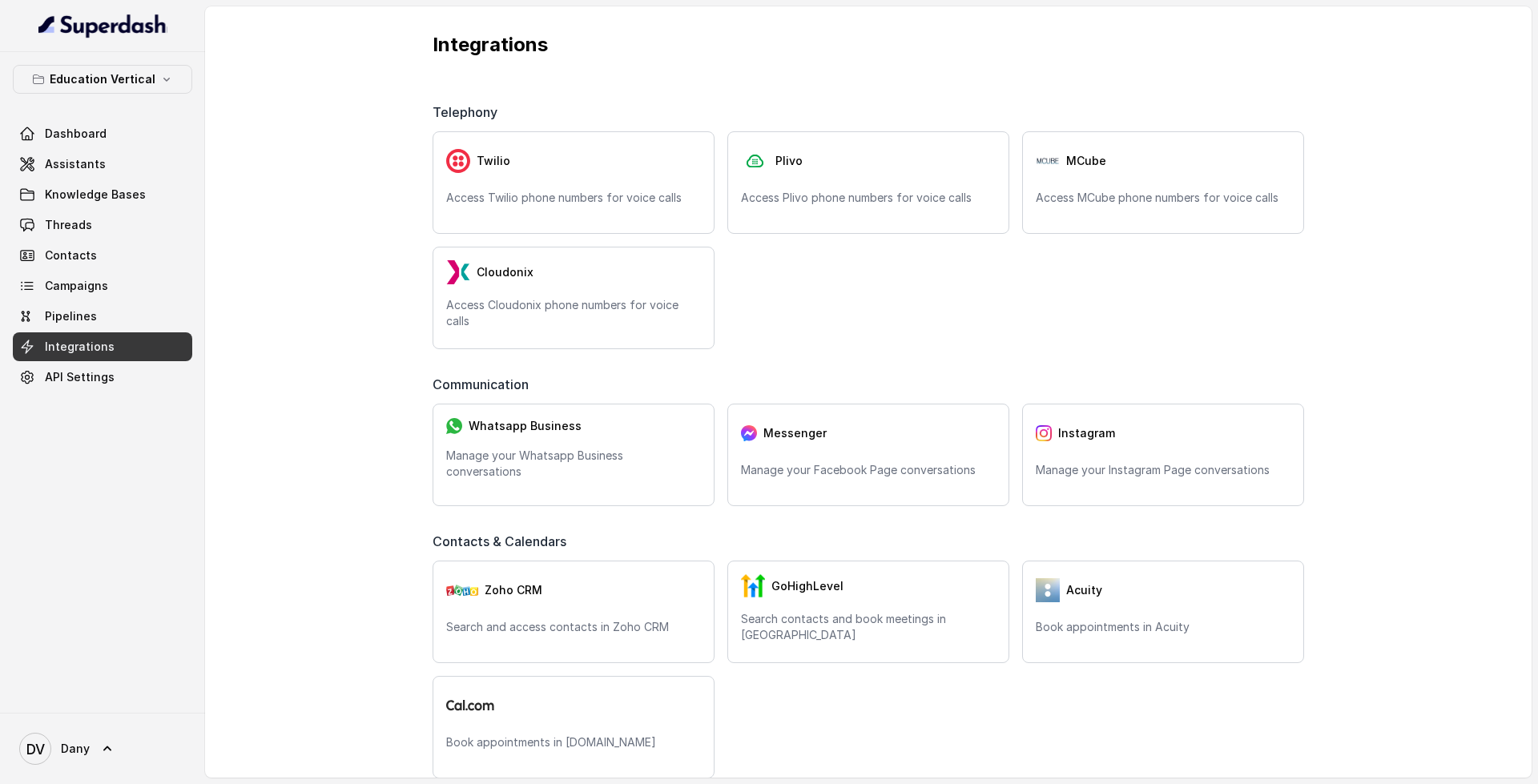
drag, startPoint x: 123, startPoint y: 149, endPoint x: 138, endPoint y: 136, distance: 19.8
click at [138, 136] on div "Dashboard Assistants Knowledge Bases Threads Contacts Campaigns Pipelines Integ…" at bounding box center [103, 255] width 180 height 272
click at [138, 136] on link "Dashboard" at bounding box center [103, 133] width 180 height 28
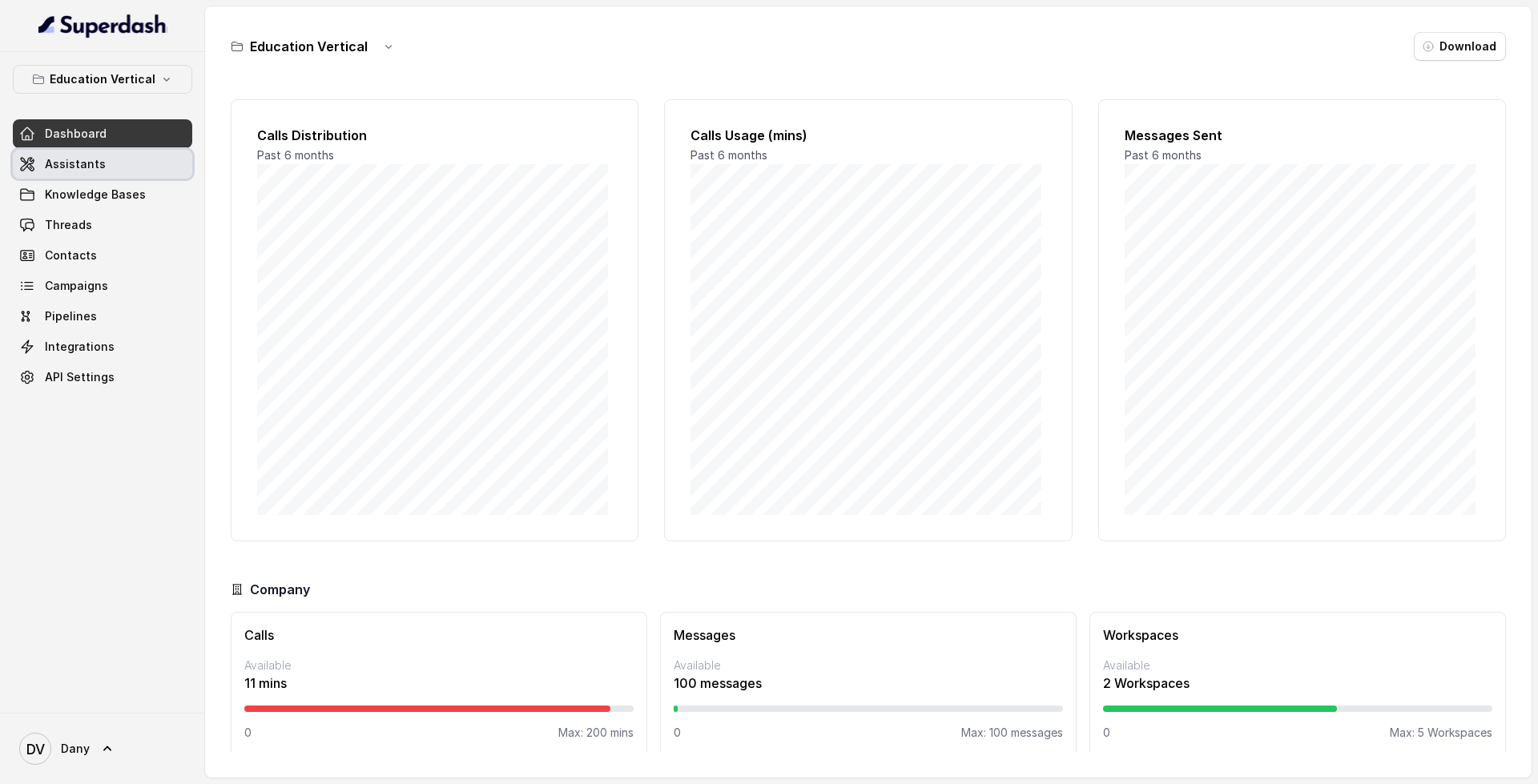
click at [138, 177] on link "Assistants" at bounding box center [103, 163] width 180 height 28
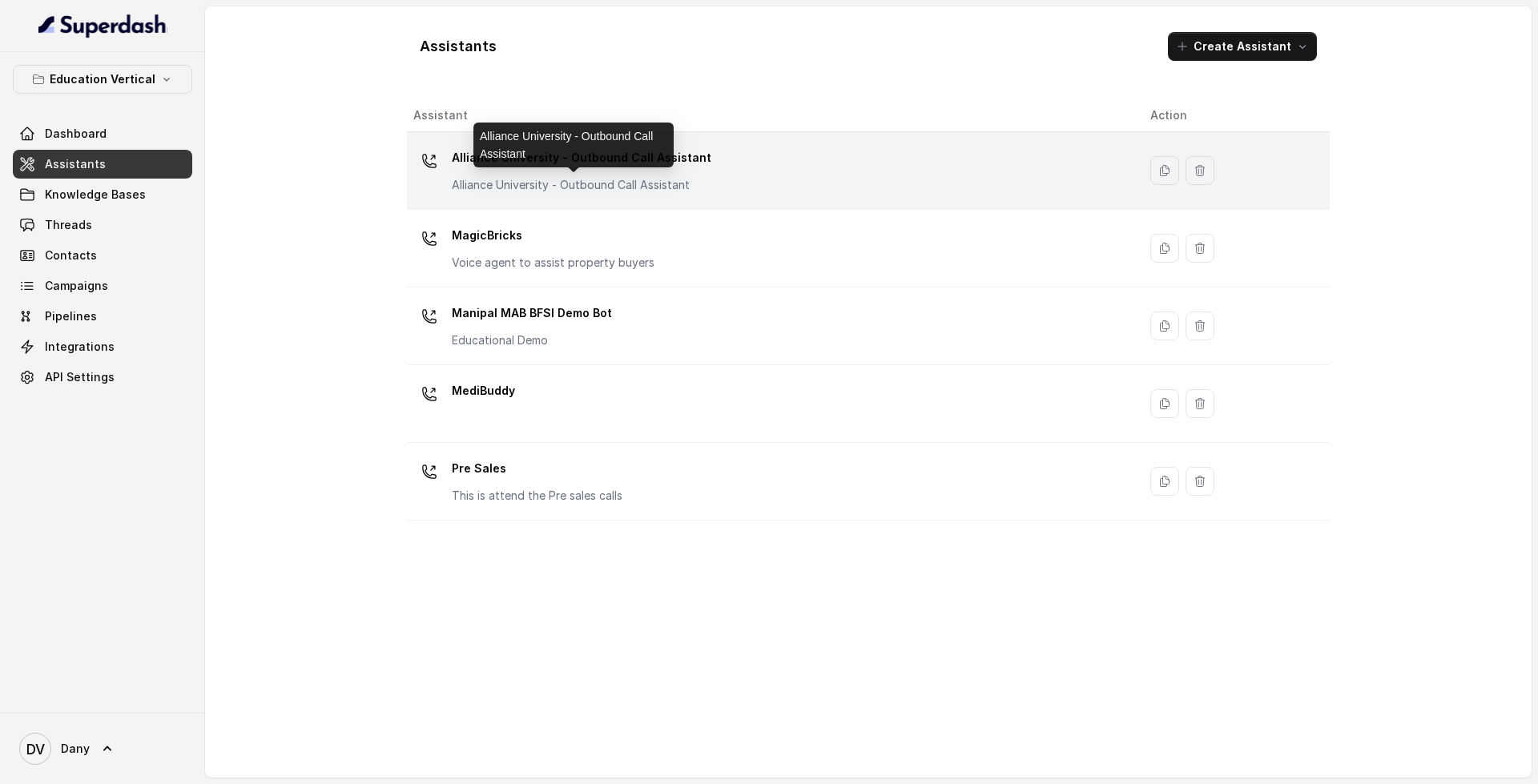
click at [636, 181] on p "Alliance University - Outbound Call Assistant" at bounding box center [581, 184] width 260 height 16
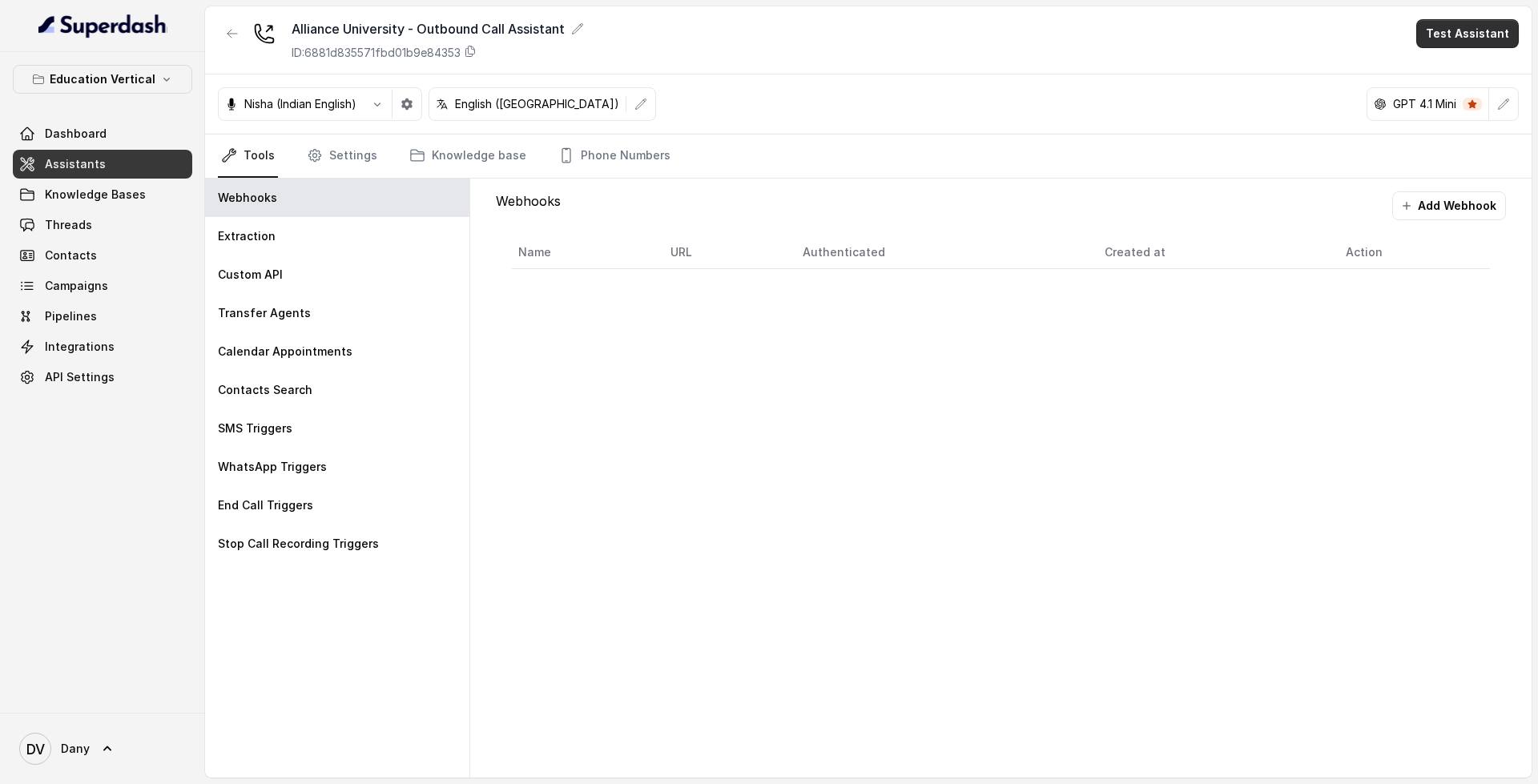
click at [1474, 38] on button "Test Assistant" at bounding box center [1467, 33] width 103 height 28
click at [1459, 66] on button "Phone Call" at bounding box center [1470, 72] width 101 height 28
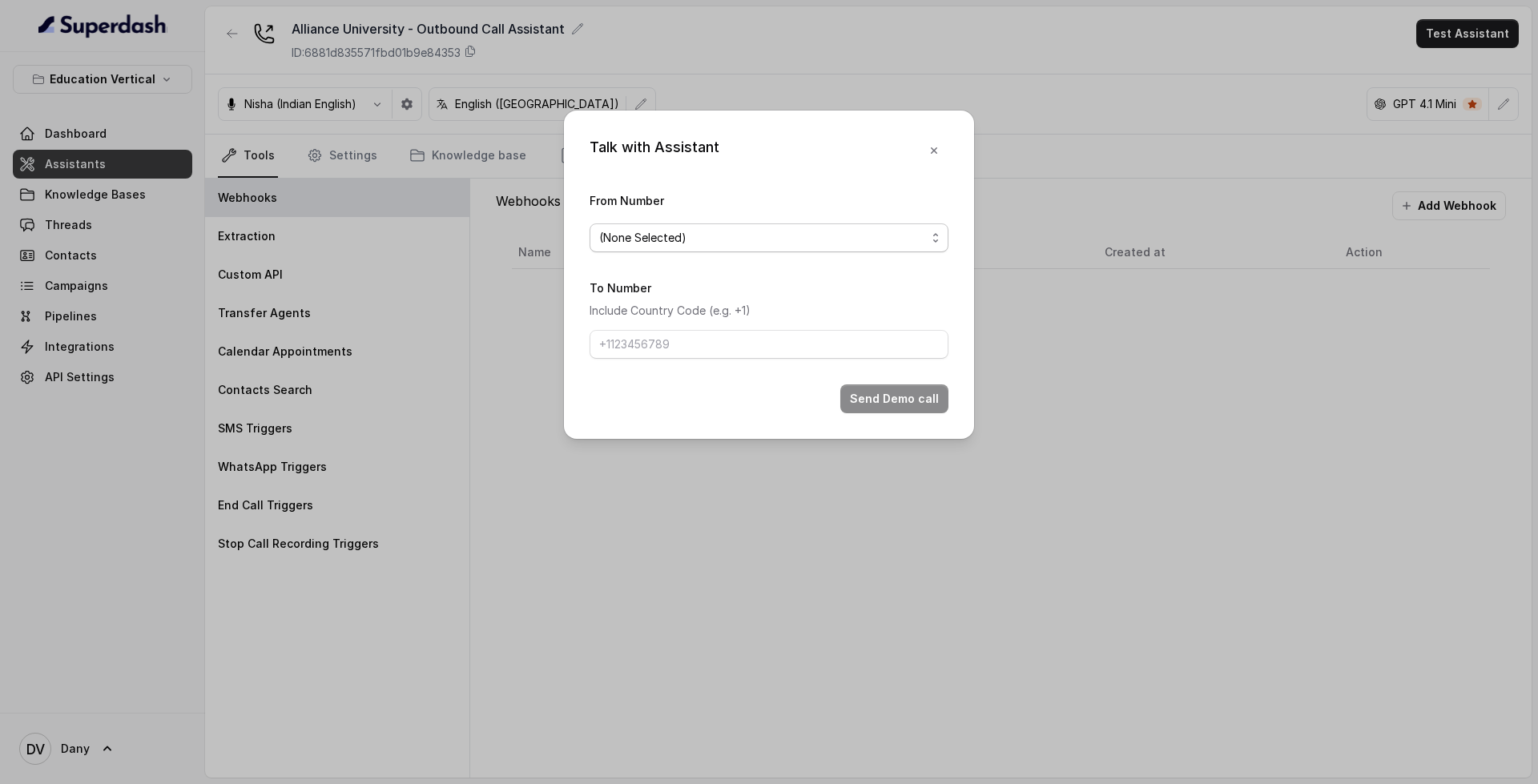
click at [737, 241] on span "(None Selected)" at bounding box center [762, 237] width 326 height 19
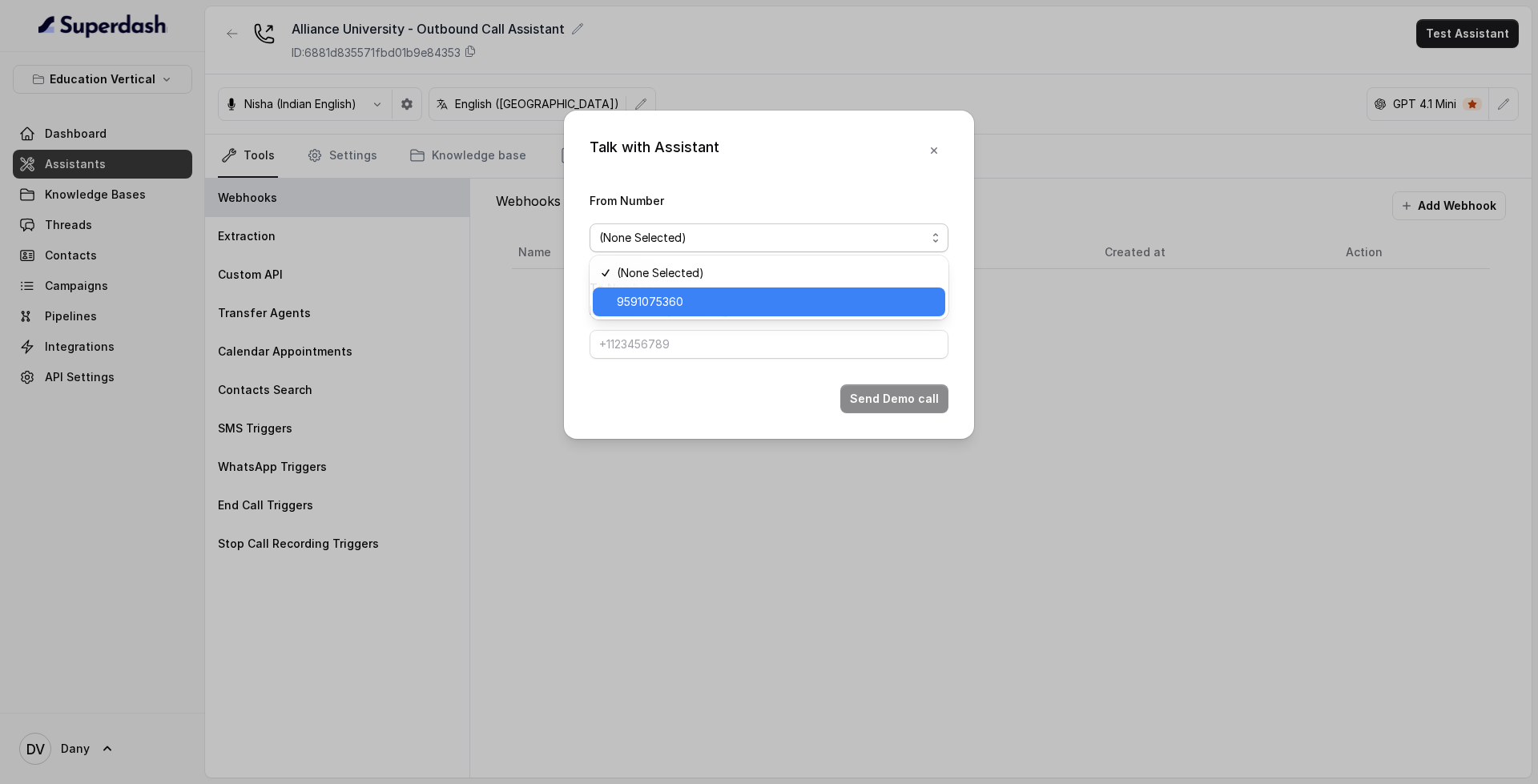
click at [703, 298] on span "9591075360" at bounding box center [776, 302] width 319 height 19
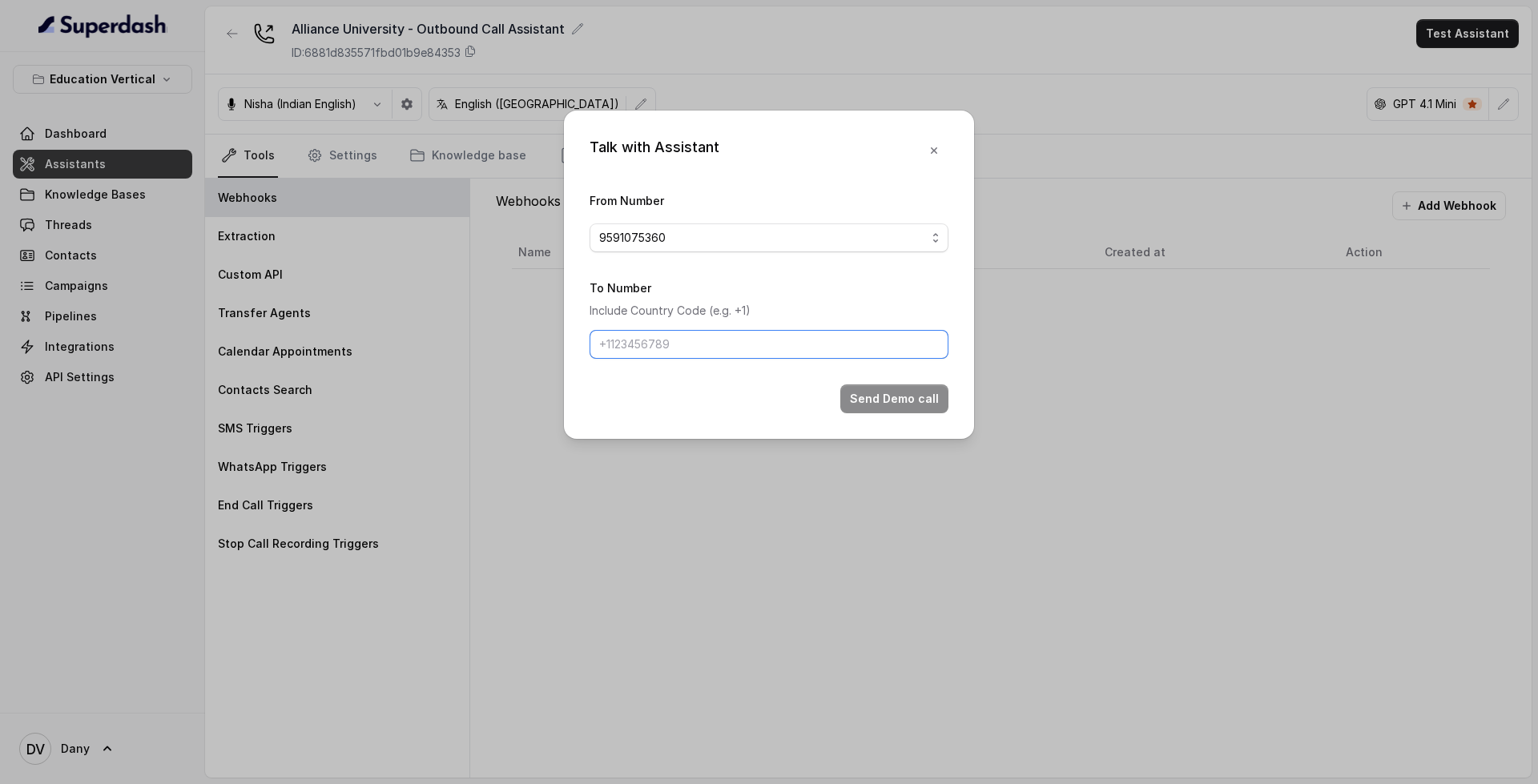
click at [694, 346] on input "To Number" at bounding box center [769, 344] width 359 height 28
type input "[PHONE_NUMBER]"
click at [906, 401] on button "Send Demo call" at bounding box center [894, 398] width 108 height 28
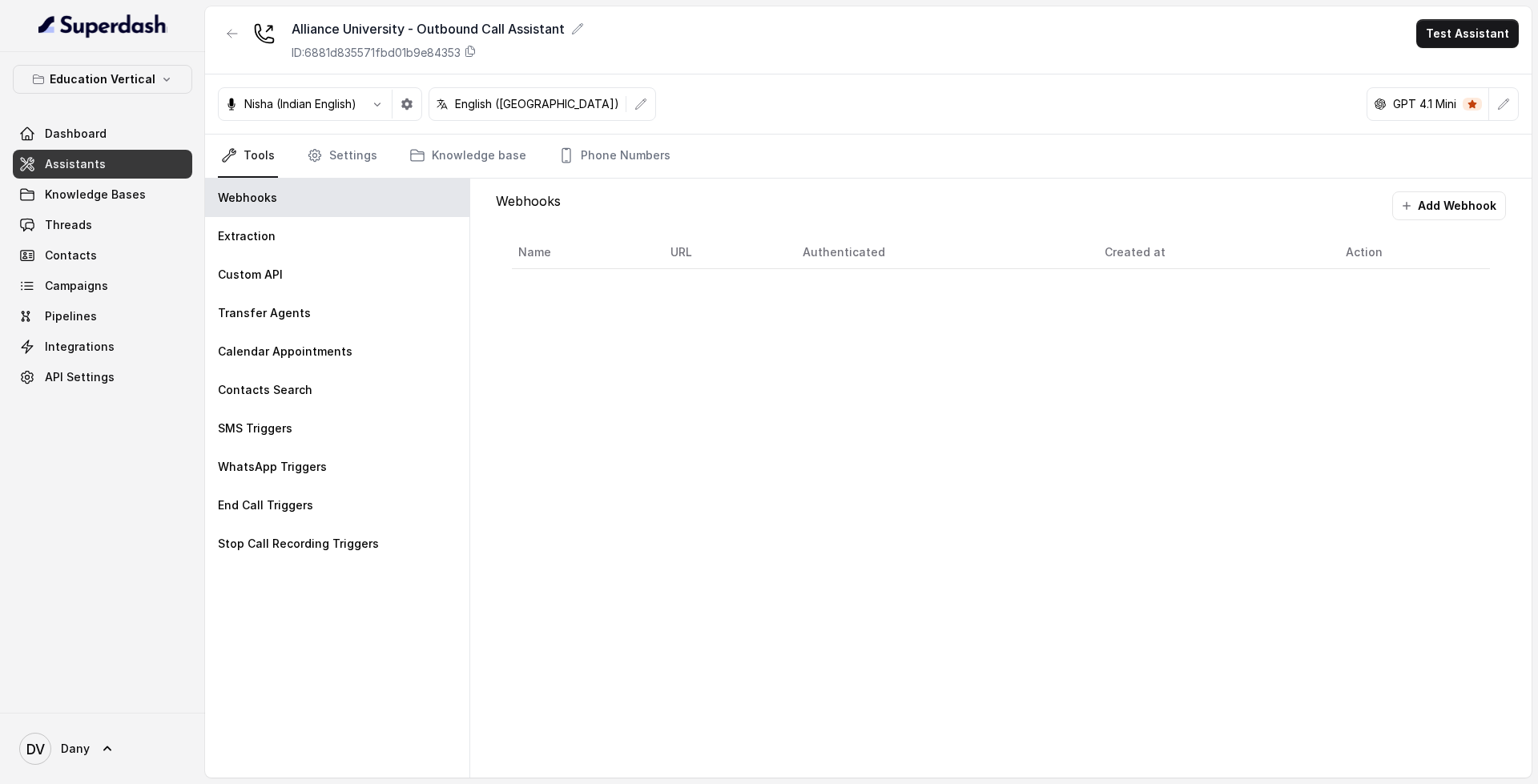
click at [133, 171] on link "Assistants" at bounding box center [103, 163] width 180 height 28
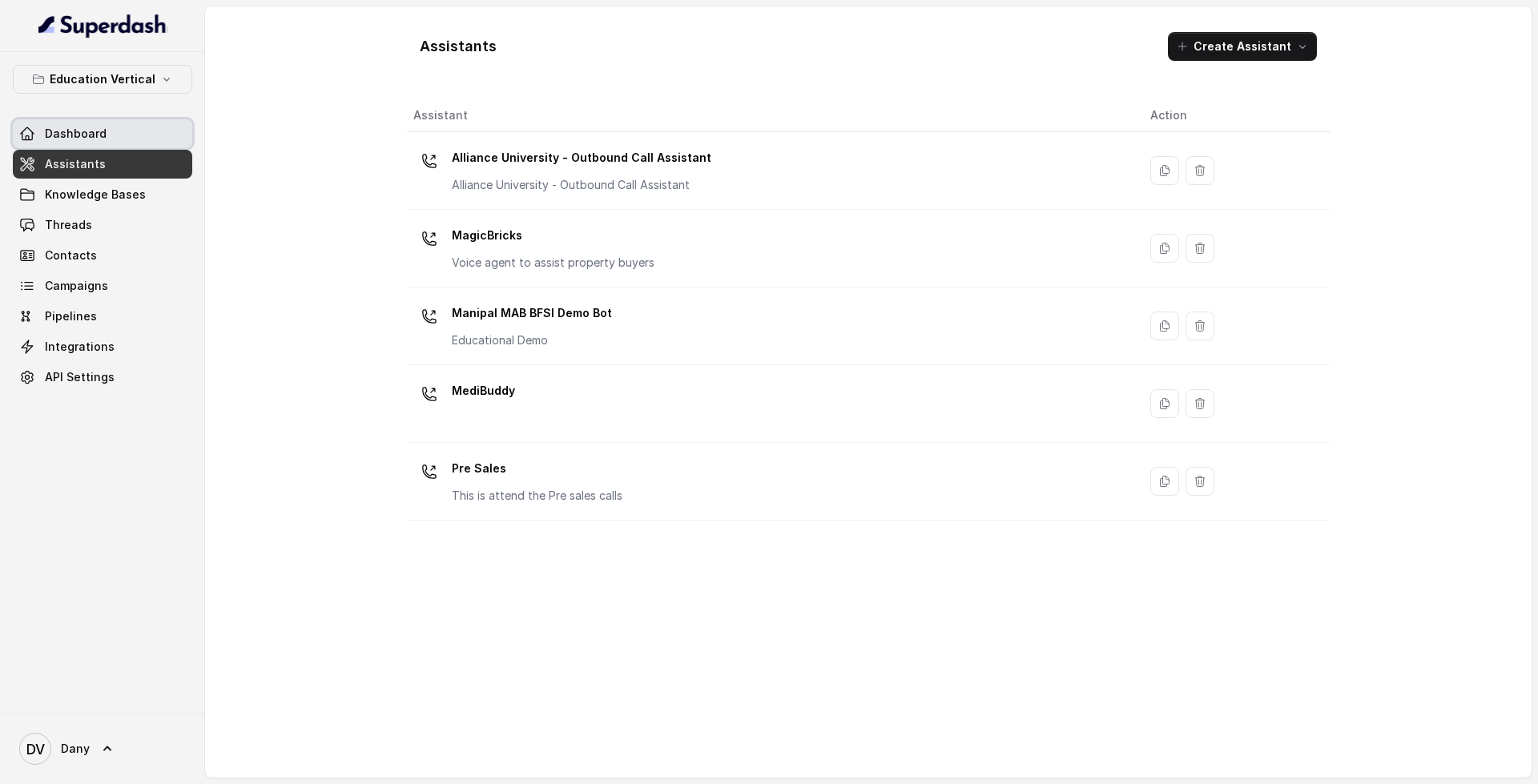
click at [173, 133] on link "Dashboard" at bounding box center [103, 133] width 180 height 28
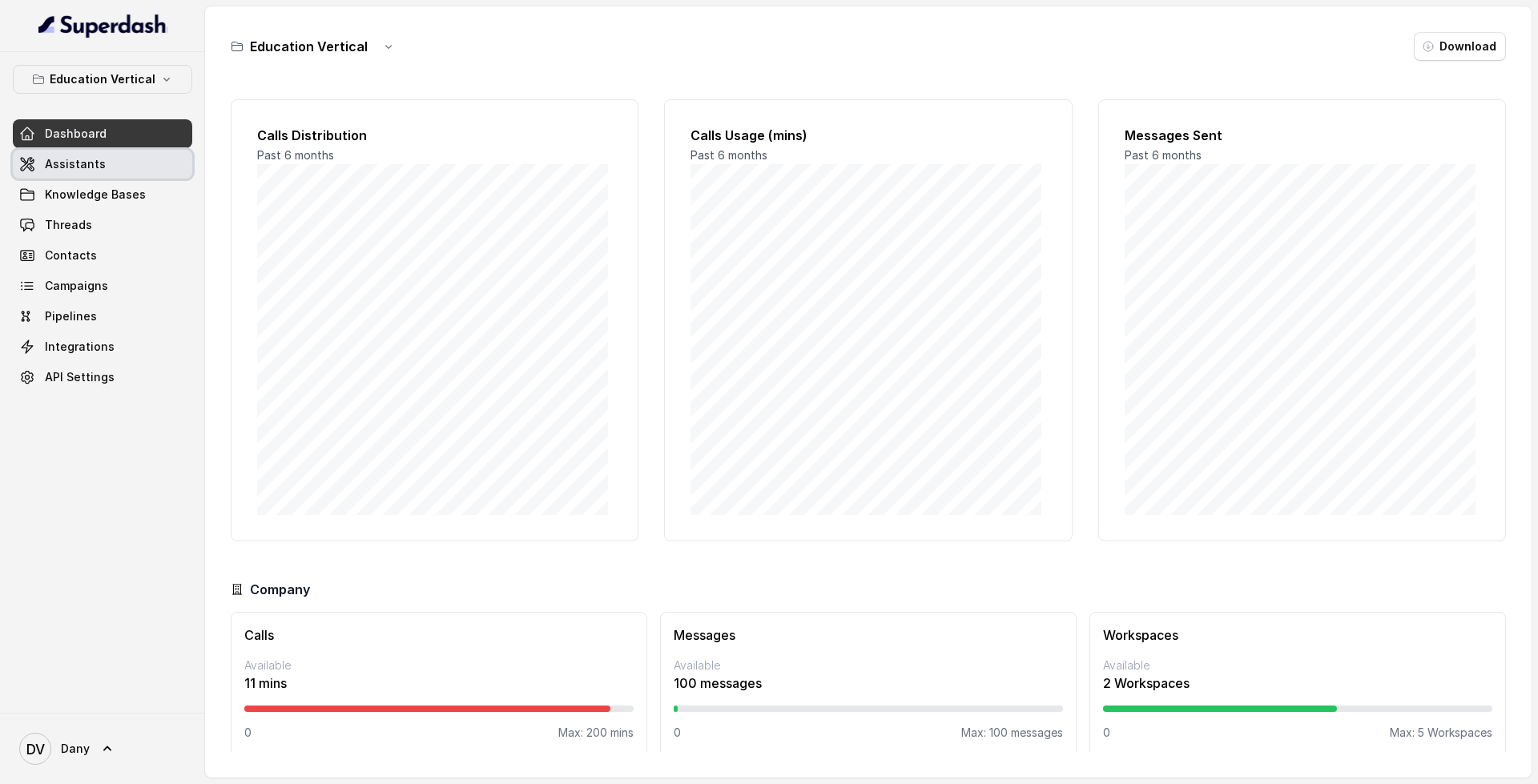
click at [72, 159] on span "Assistants" at bounding box center [75, 163] width 61 height 16
